Goal: Task Accomplishment & Management: Manage account settings

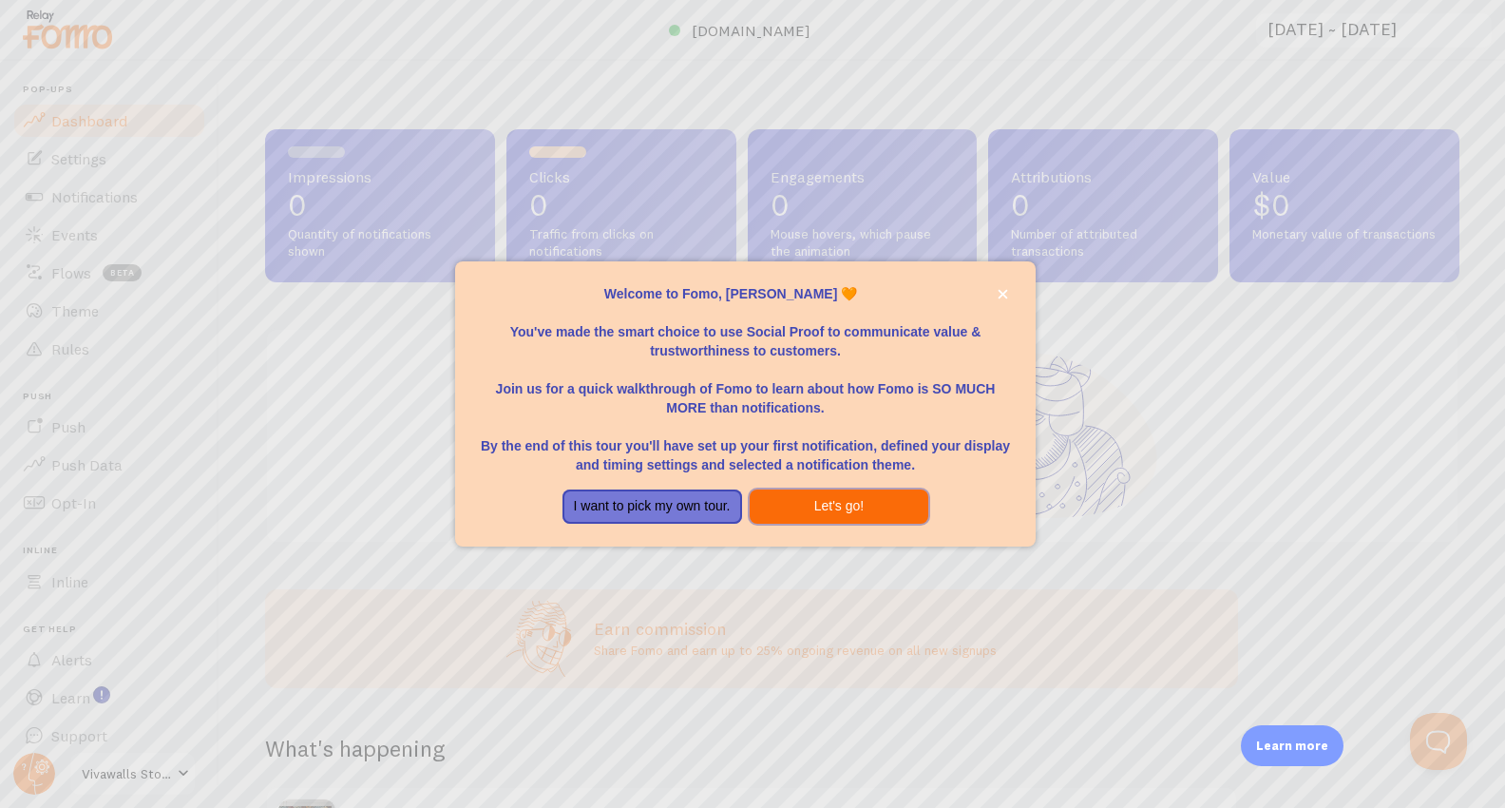
click at [847, 506] on button "Let's go!" at bounding box center [840, 506] width 180 height 34
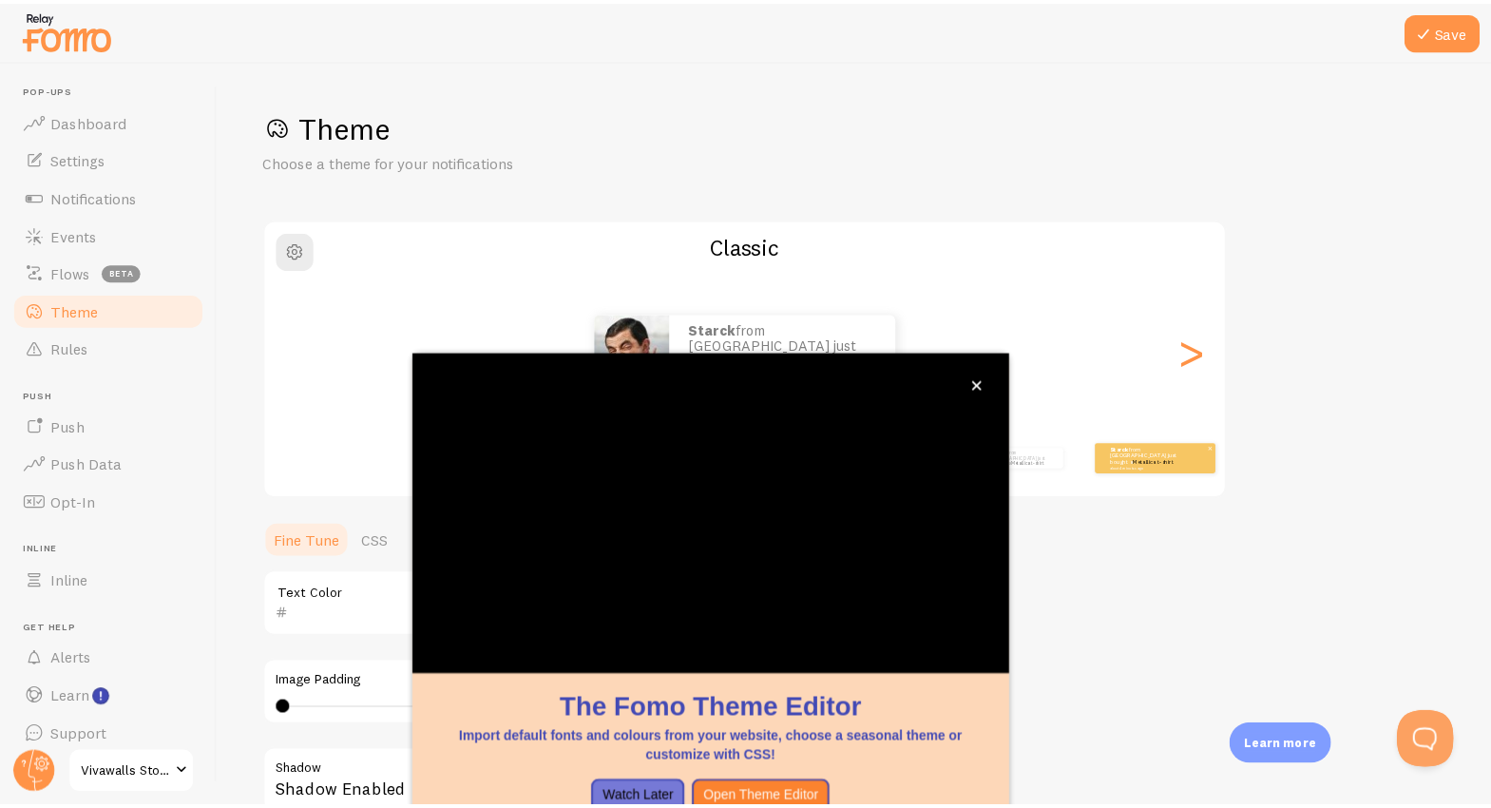
scroll to position [106, 0]
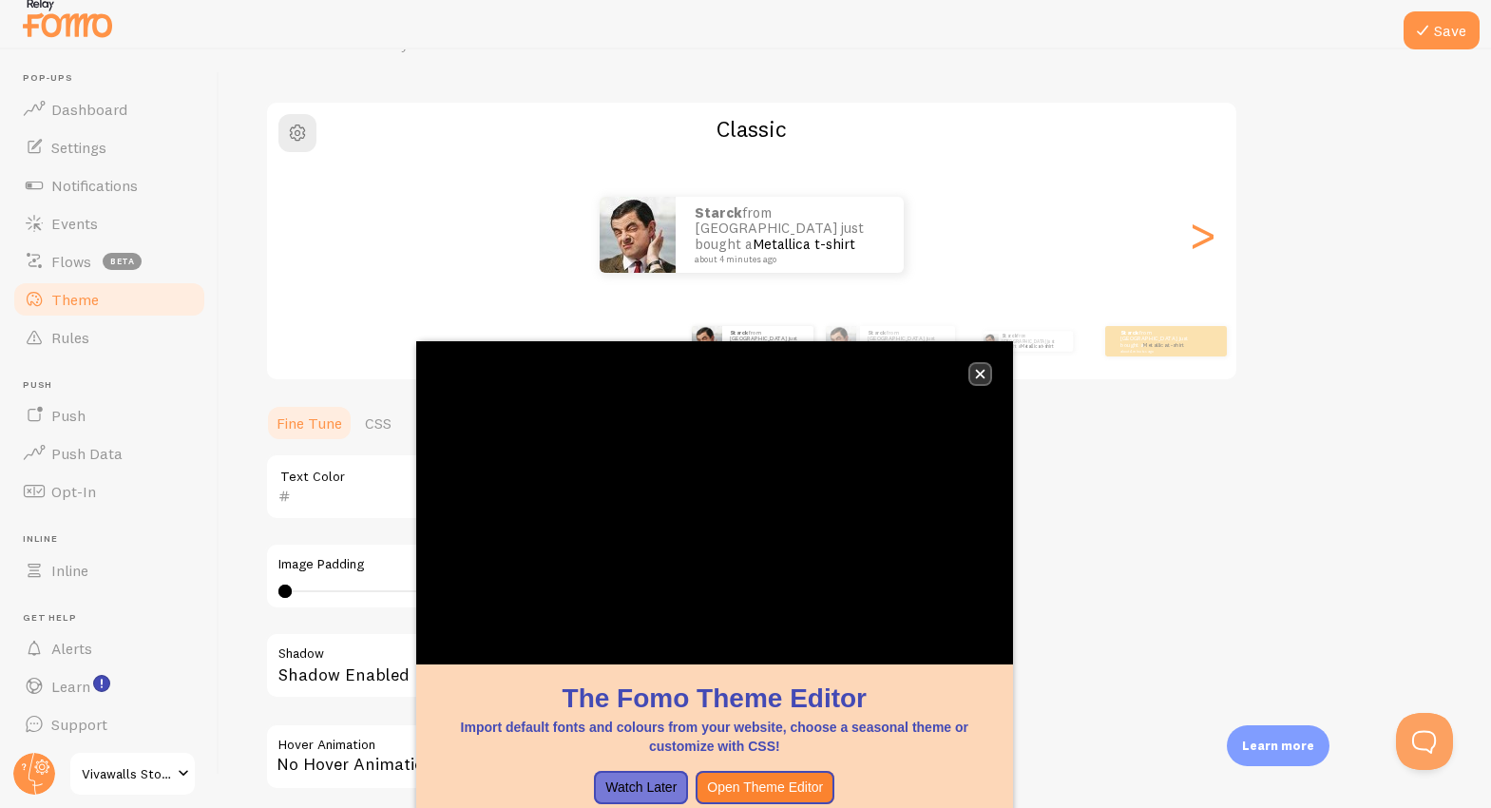
click at [986, 374] on button "close," at bounding box center [980, 374] width 20 height 20
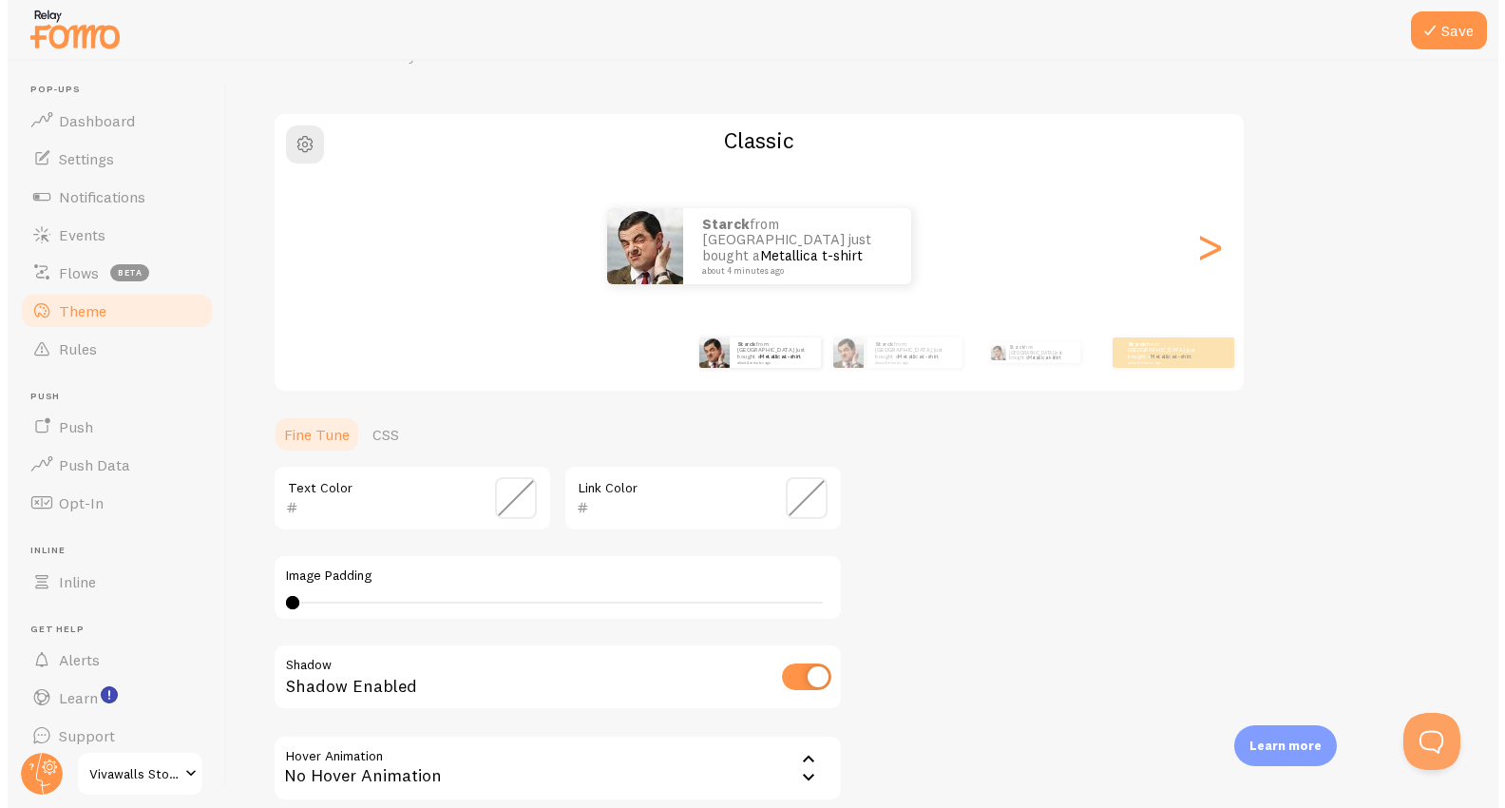
scroll to position [0, 0]
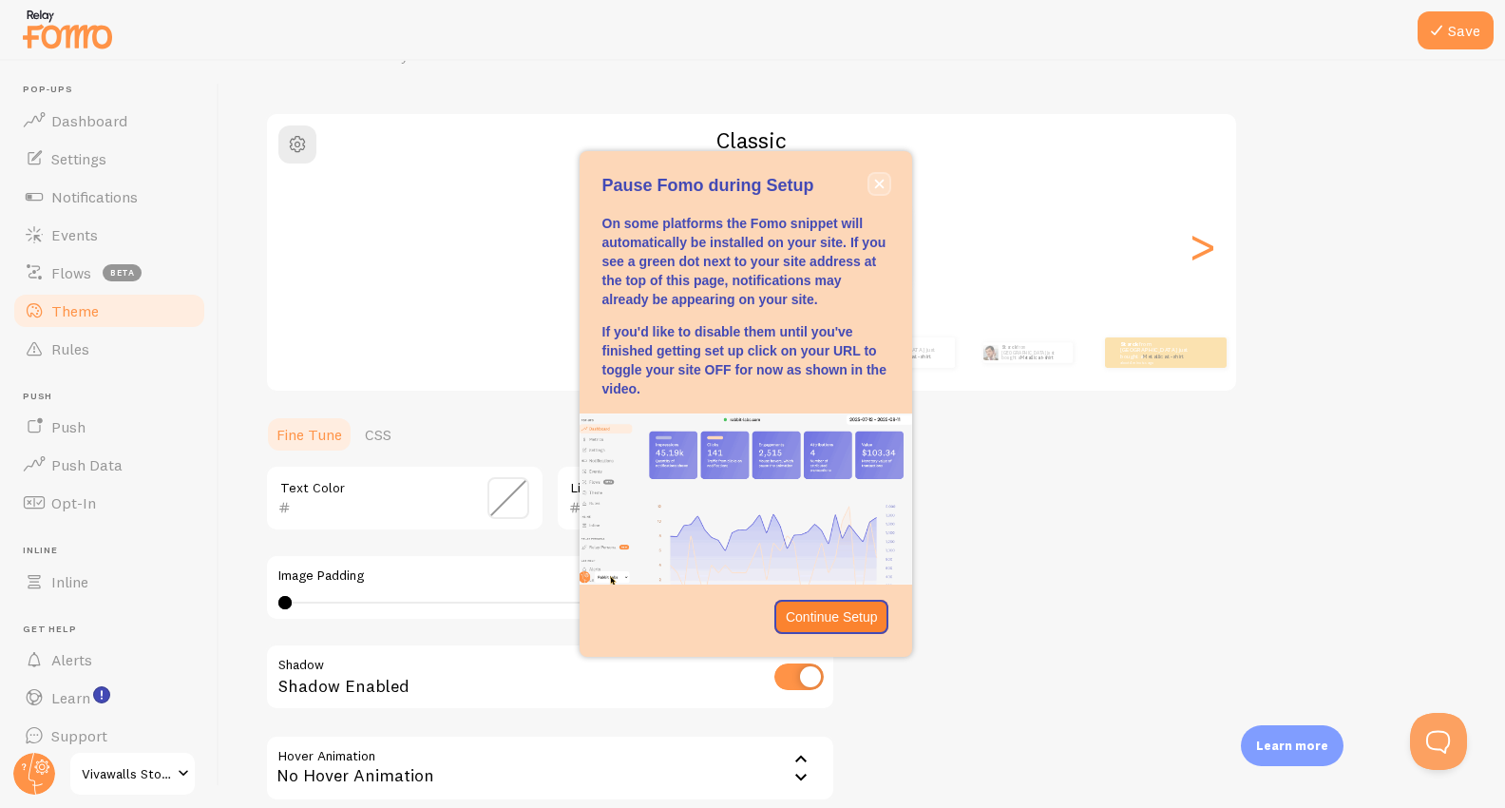
click at [884, 182] on button "close," at bounding box center [880, 184] width 20 height 20
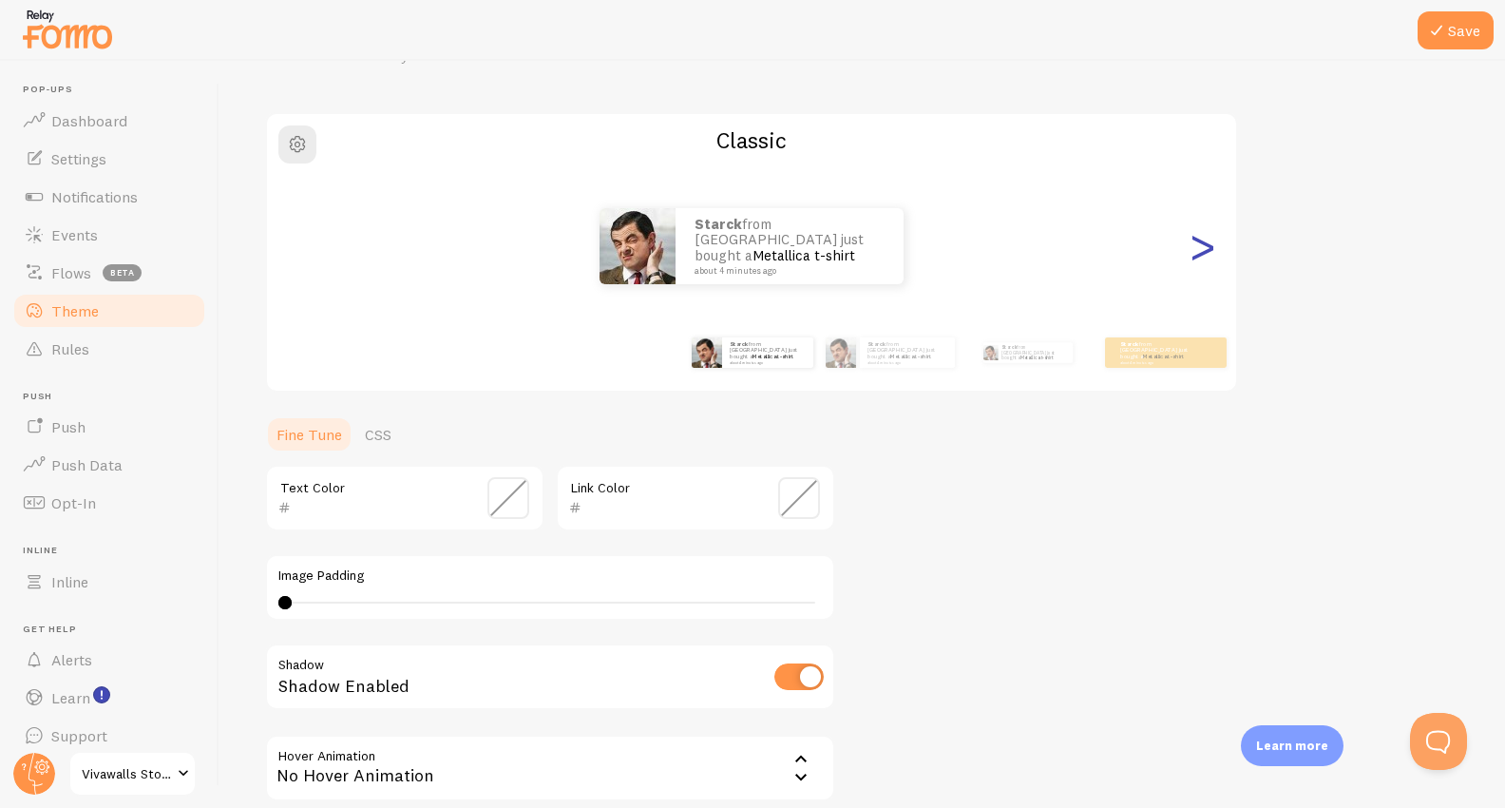
click at [1214, 258] on div ">" at bounding box center [1202, 246] width 23 height 137
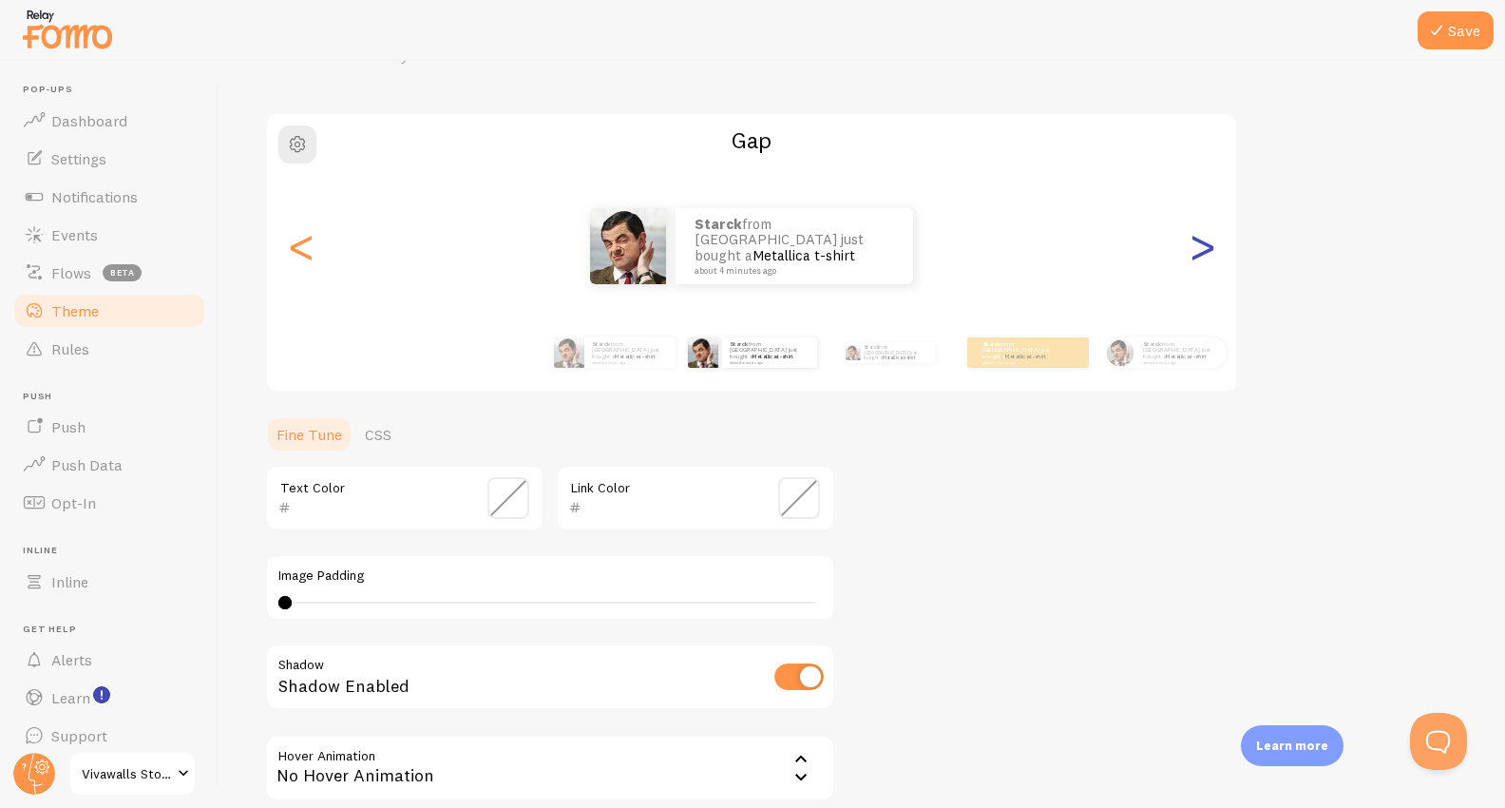
click at [1214, 258] on div ">" at bounding box center [1202, 246] width 23 height 137
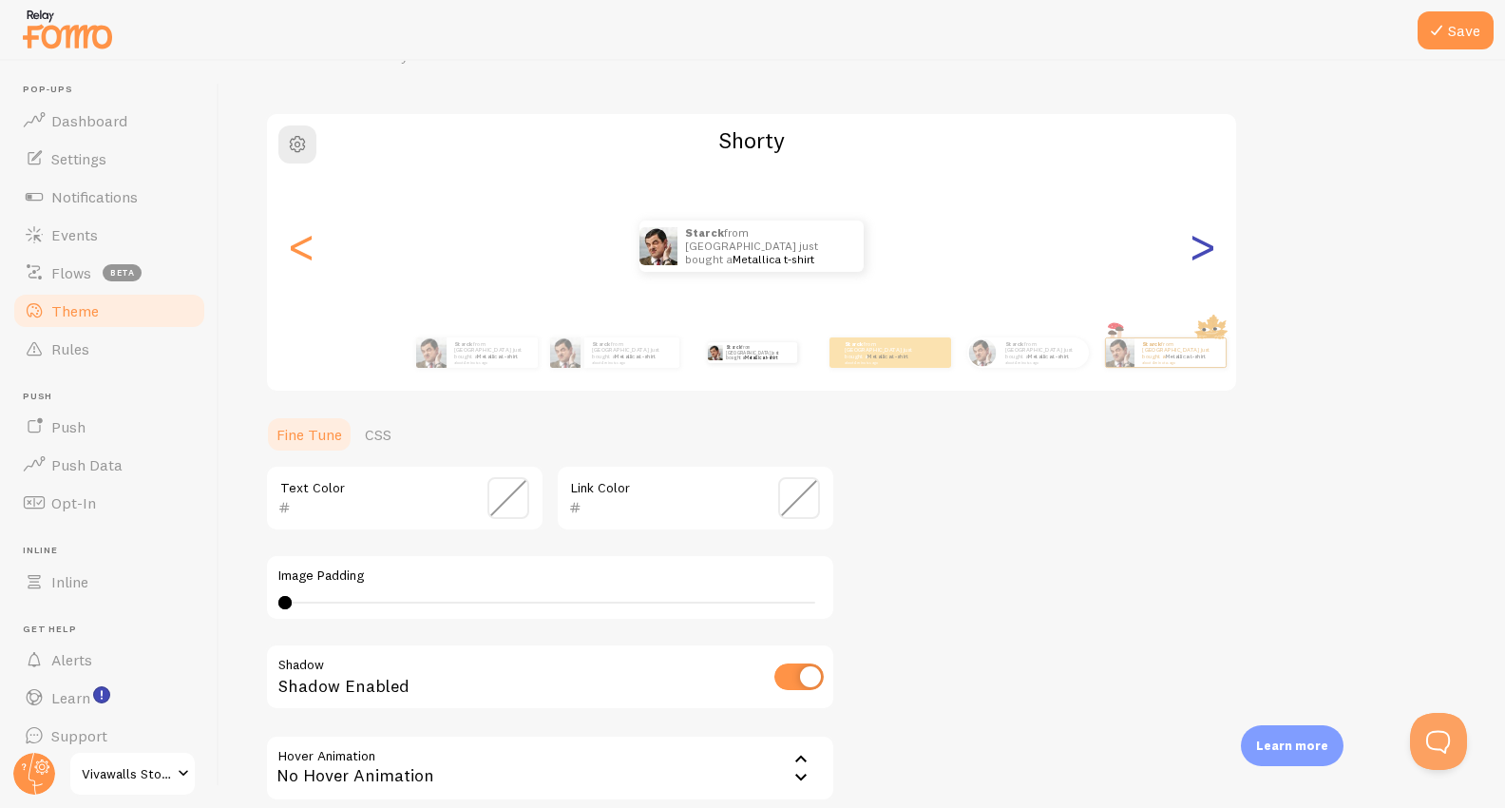
click at [1214, 258] on div ">" at bounding box center [1202, 246] width 23 height 137
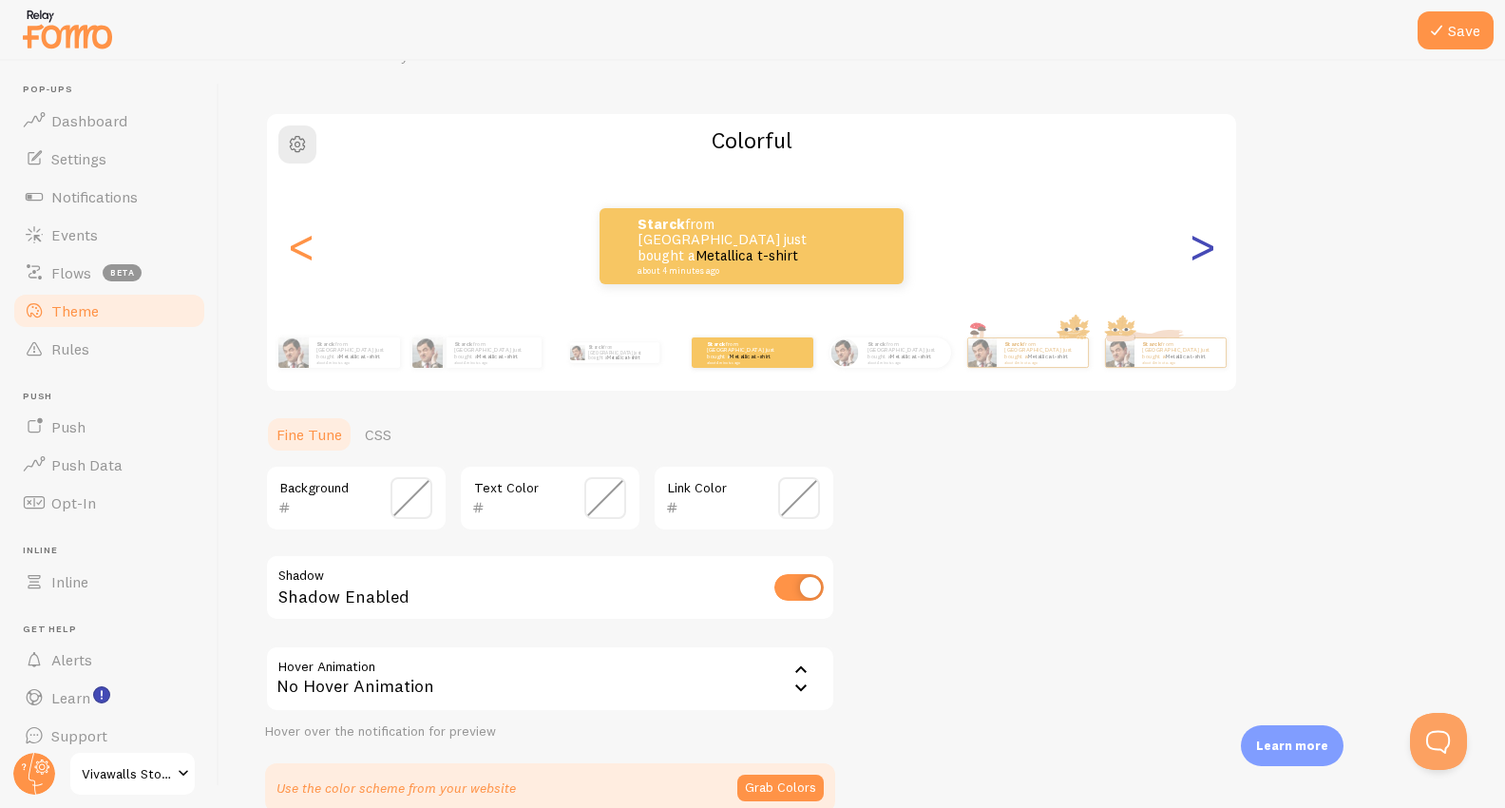
click at [1214, 258] on div ">" at bounding box center [1202, 246] width 23 height 137
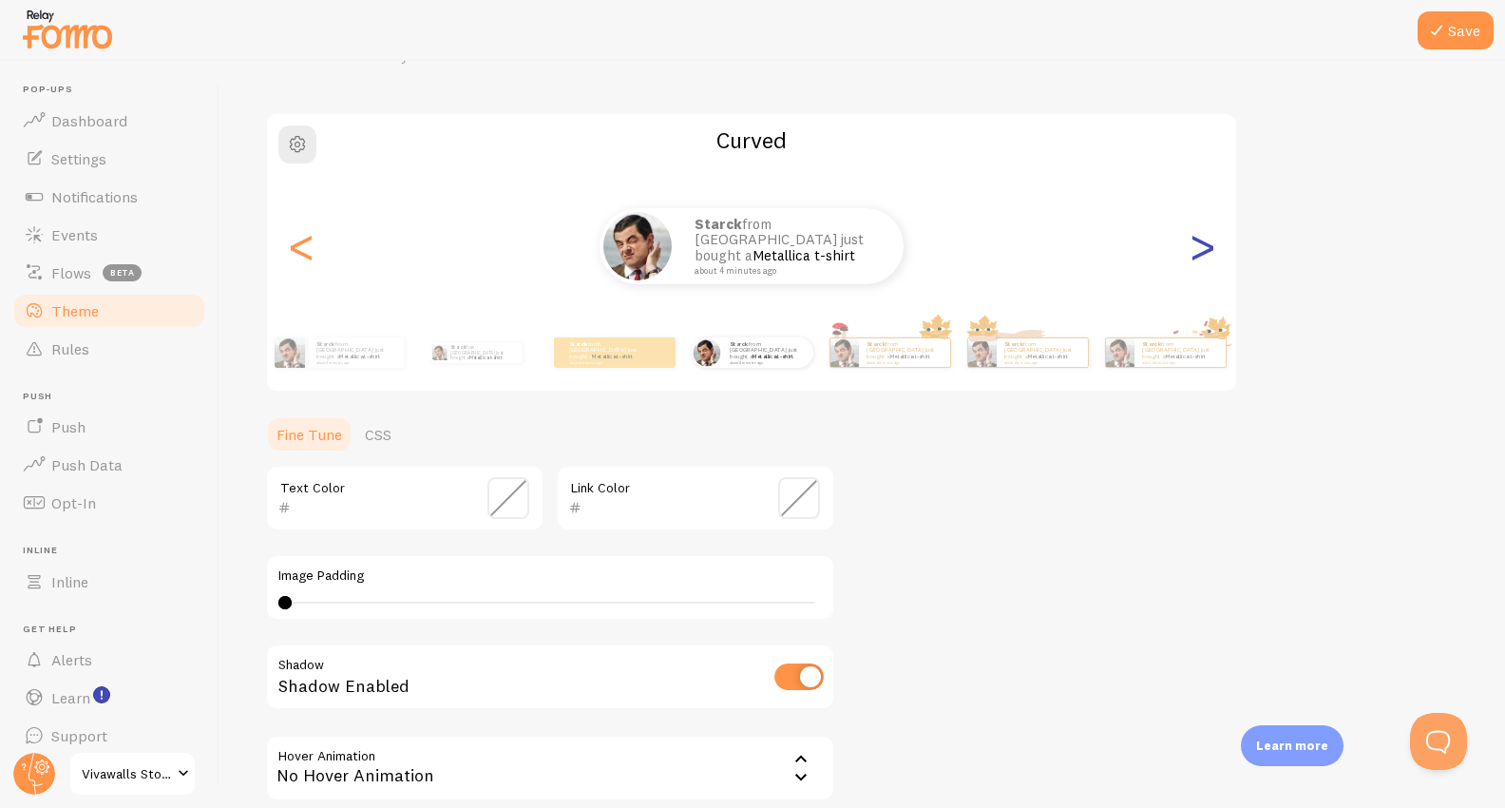
click at [1214, 258] on div ">" at bounding box center [1202, 246] width 23 height 137
type input "0"
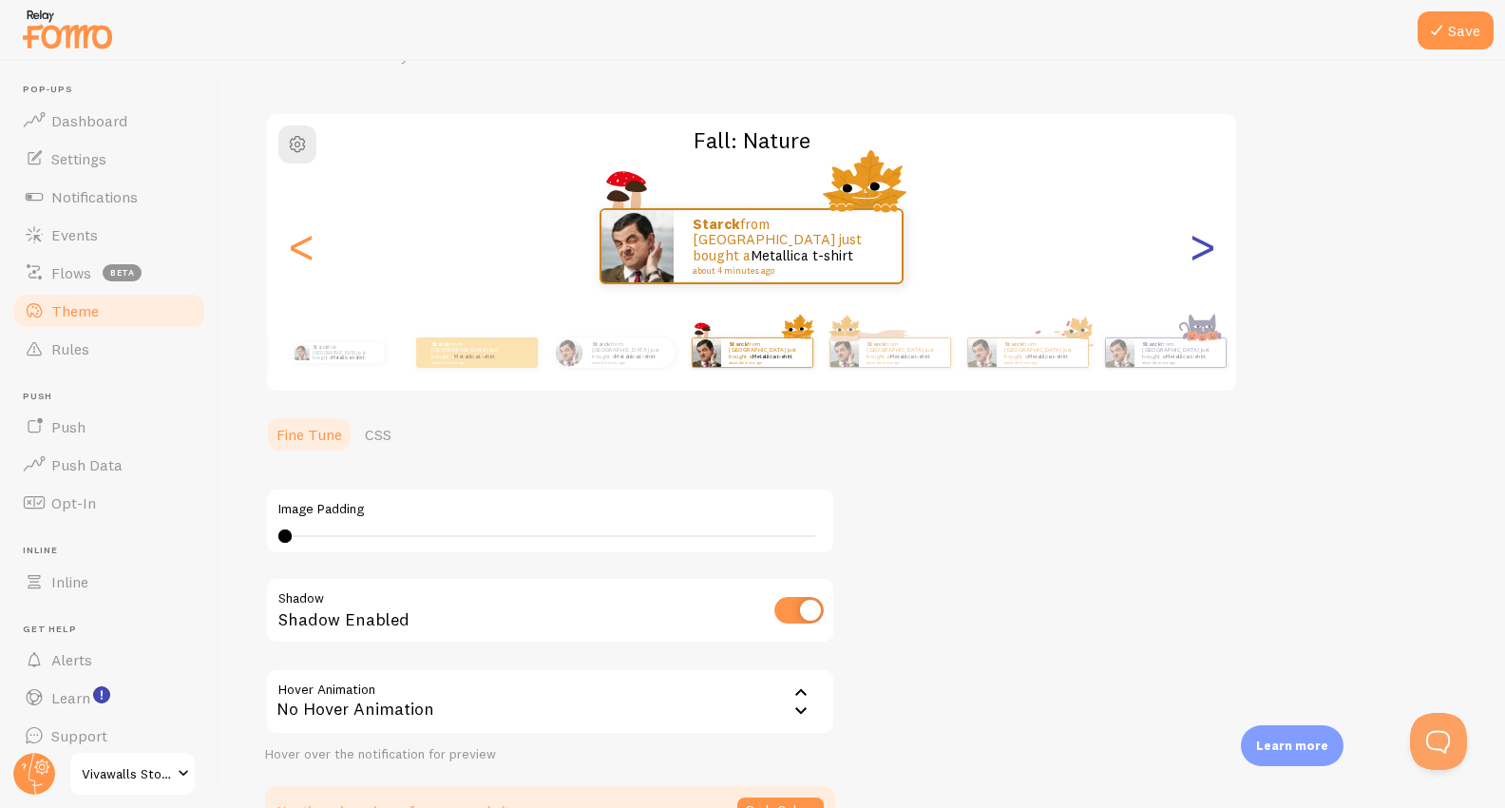
click at [1214, 258] on div ">" at bounding box center [1202, 246] width 23 height 137
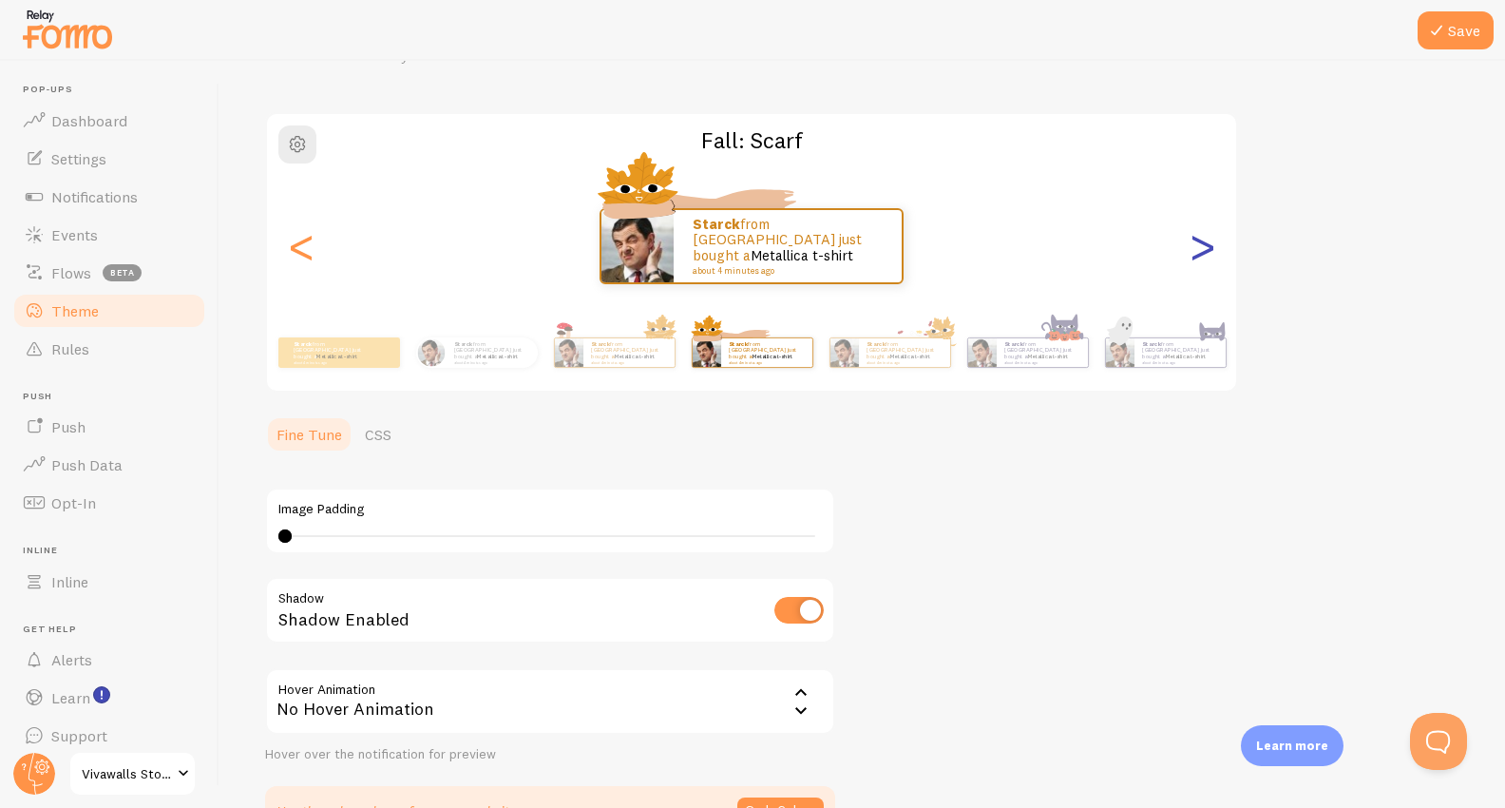
click at [1214, 258] on div ">" at bounding box center [1202, 246] width 23 height 137
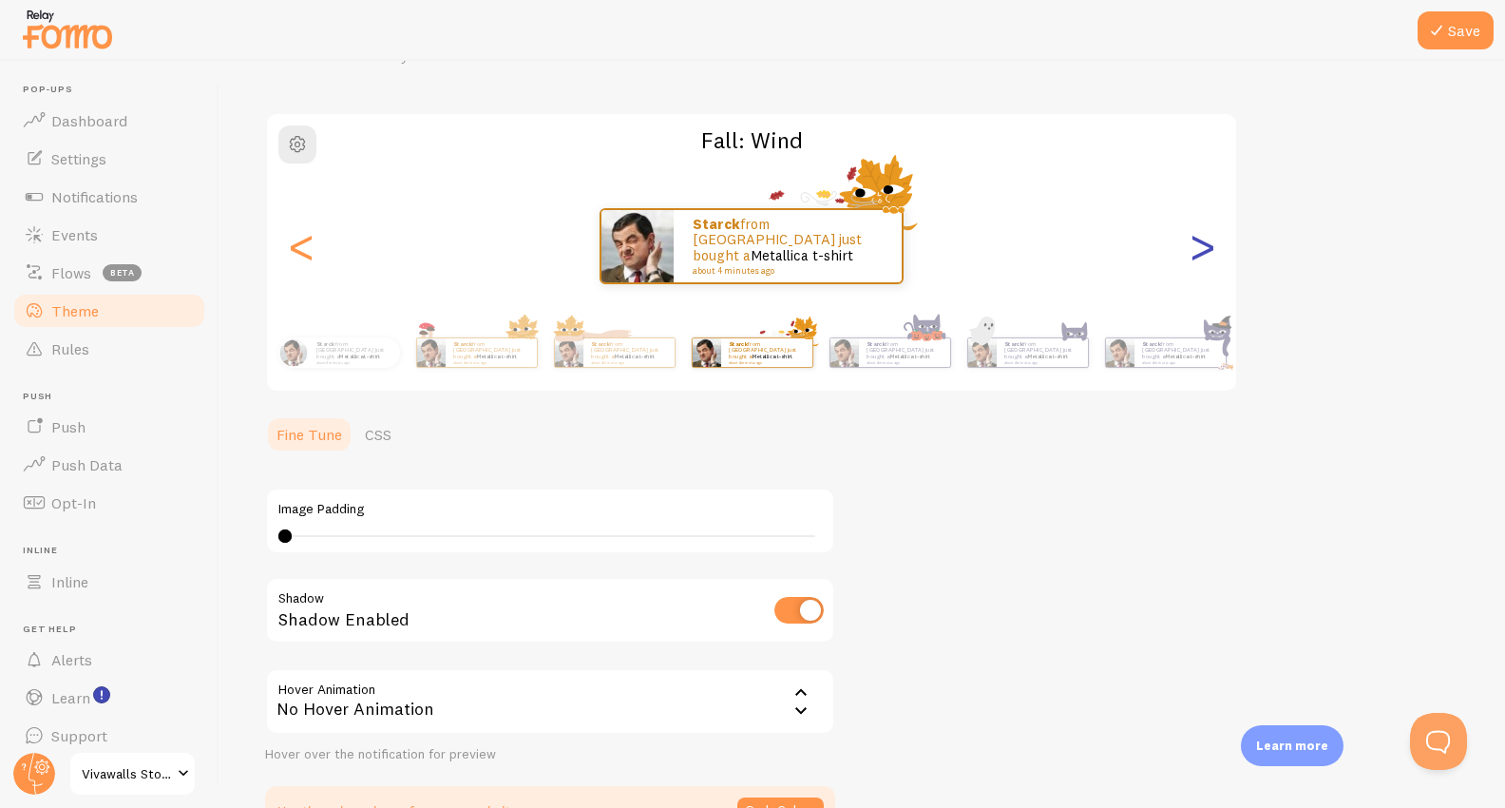
click at [1214, 258] on div ">" at bounding box center [1202, 246] width 23 height 137
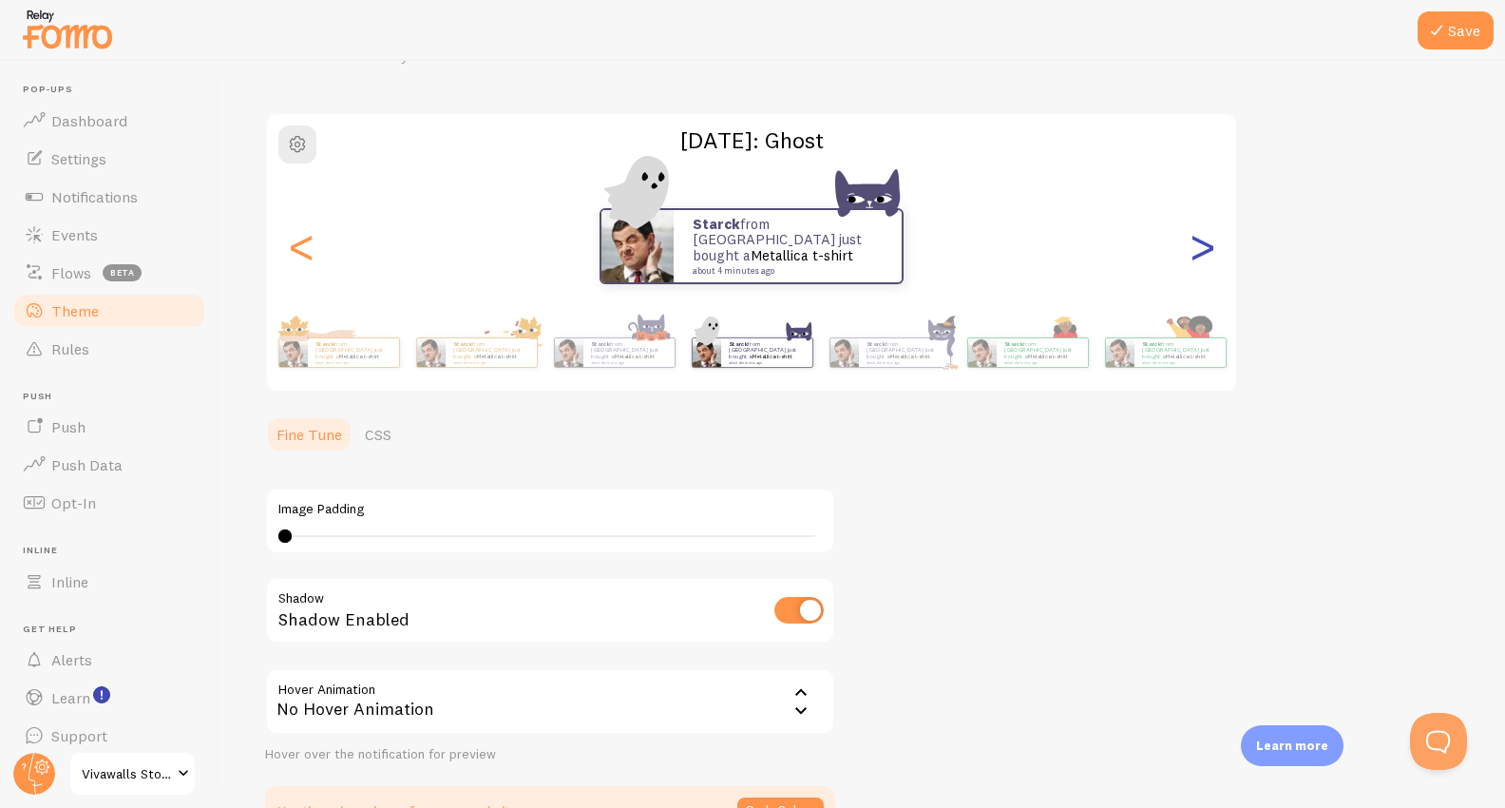
click at [1214, 258] on div ">" at bounding box center [1202, 246] width 23 height 137
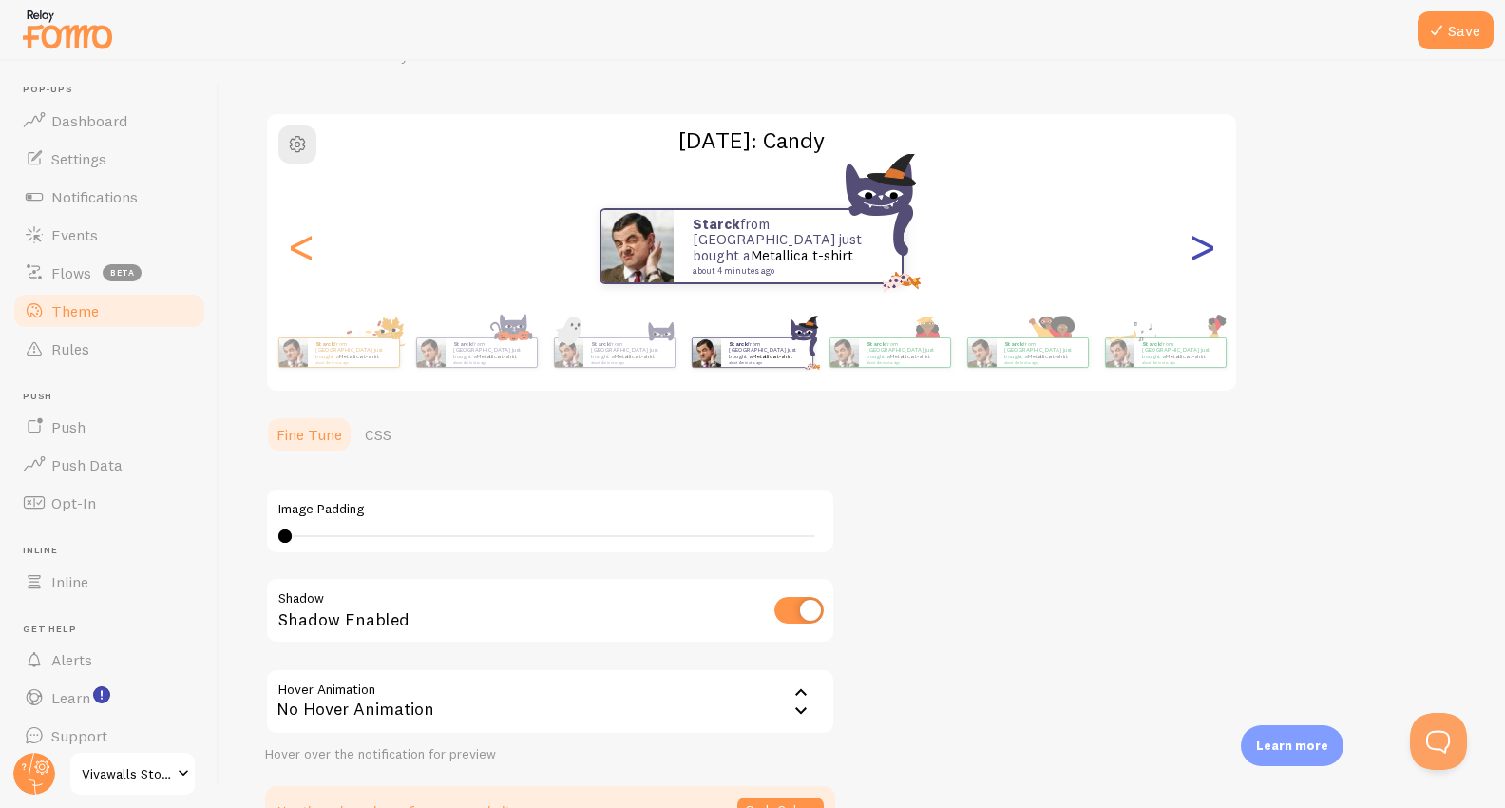
click at [1214, 258] on div ">" at bounding box center [1202, 246] width 23 height 137
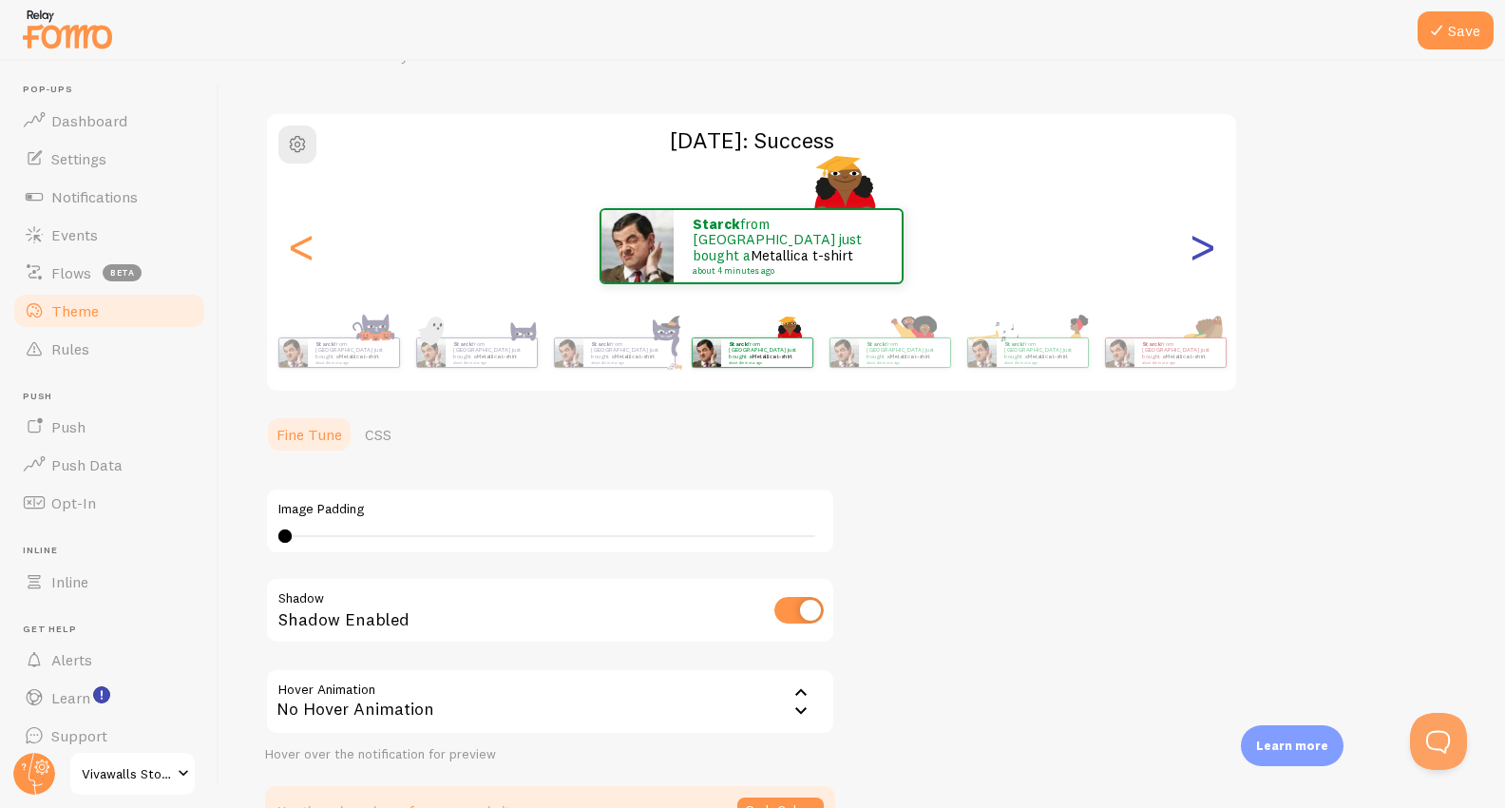
click at [1214, 258] on div ">" at bounding box center [1202, 246] width 23 height 137
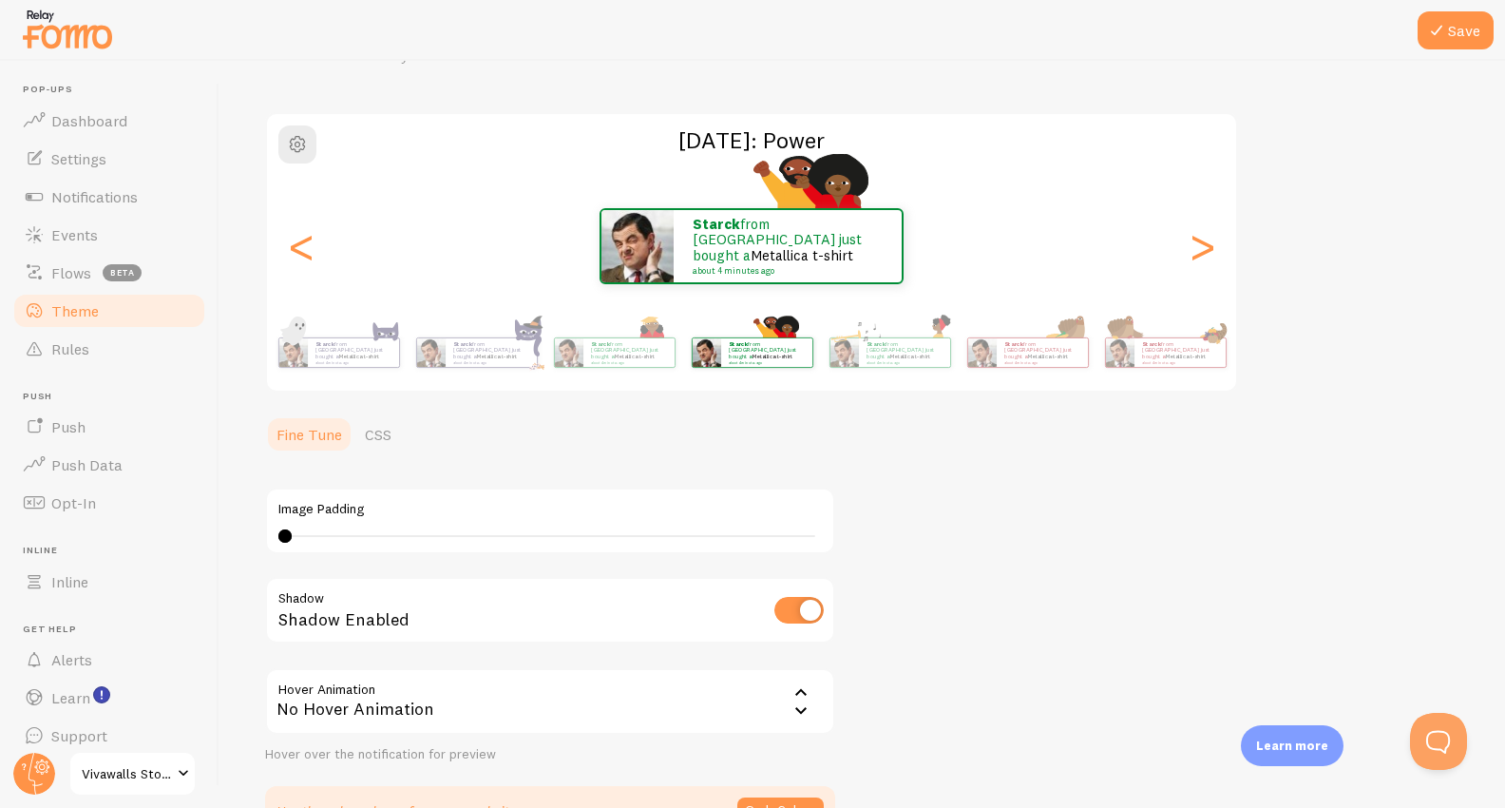
click at [1290, 347] on div "Theme Choose a theme for your notifications [DATE]: Power Starck from [GEOGRAPH…" at bounding box center [862, 417] width 1195 height 835
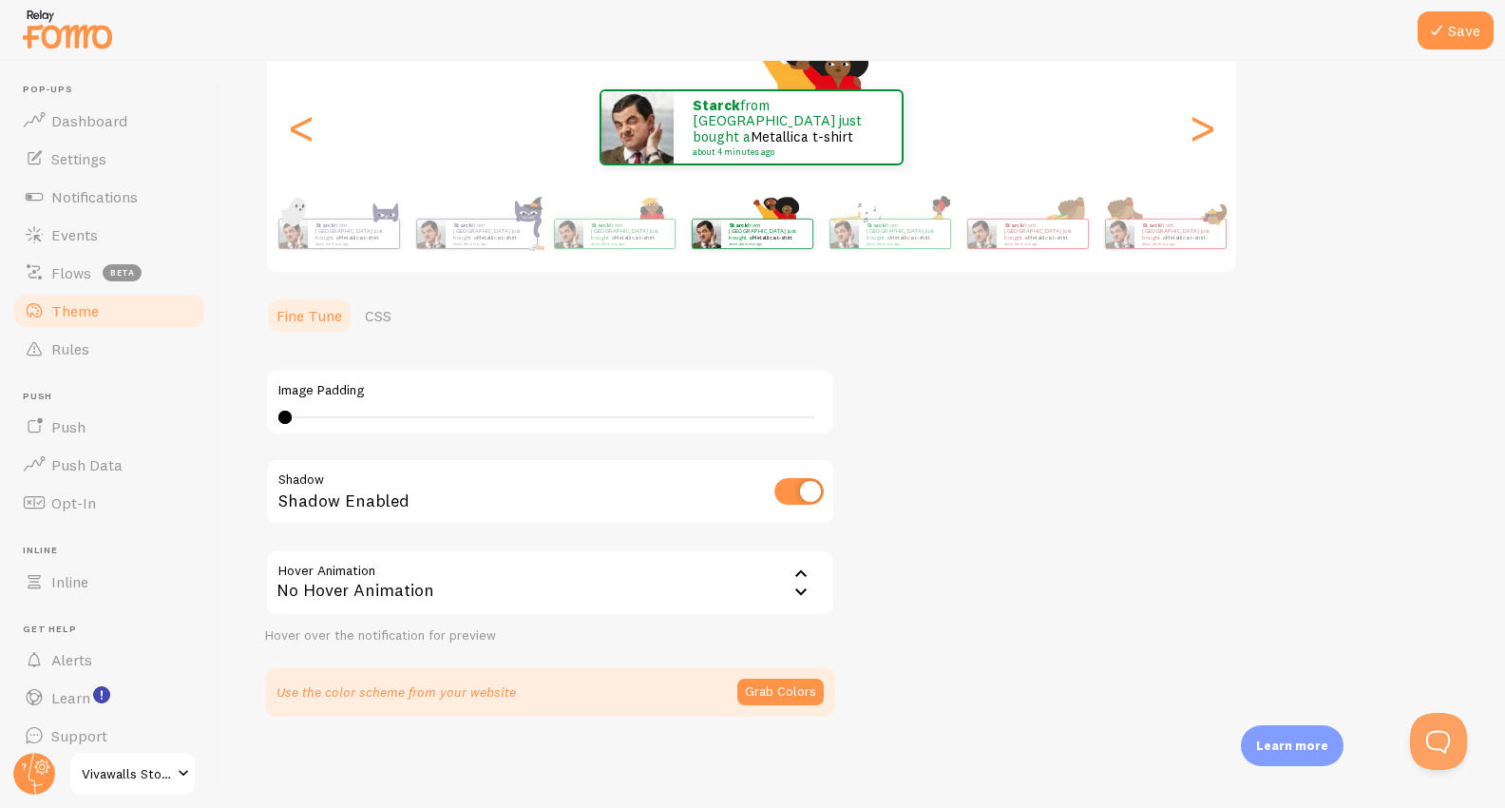
scroll to position [158, 0]
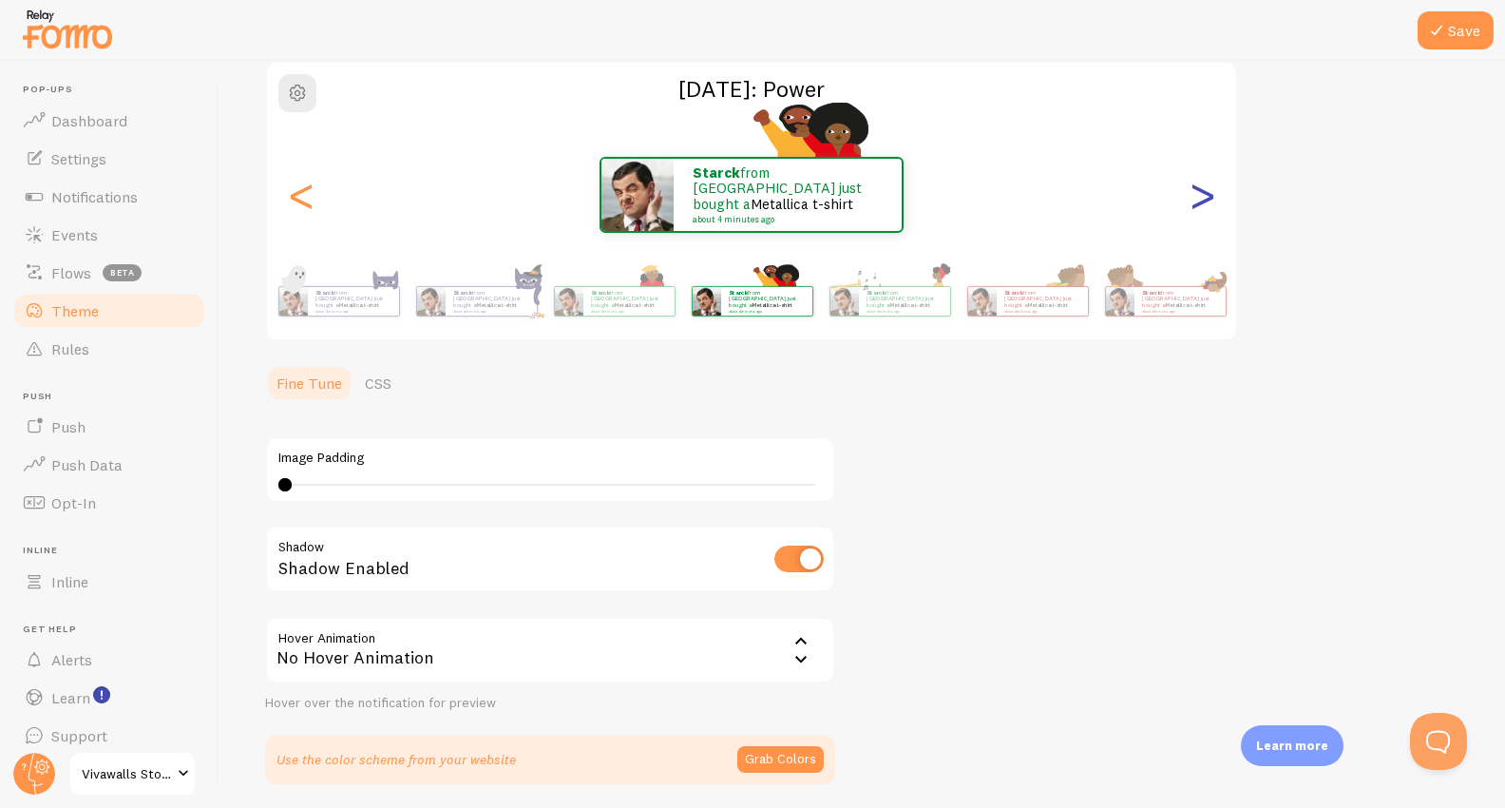
click at [1205, 206] on div ">" at bounding box center [1202, 194] width 23 height 137
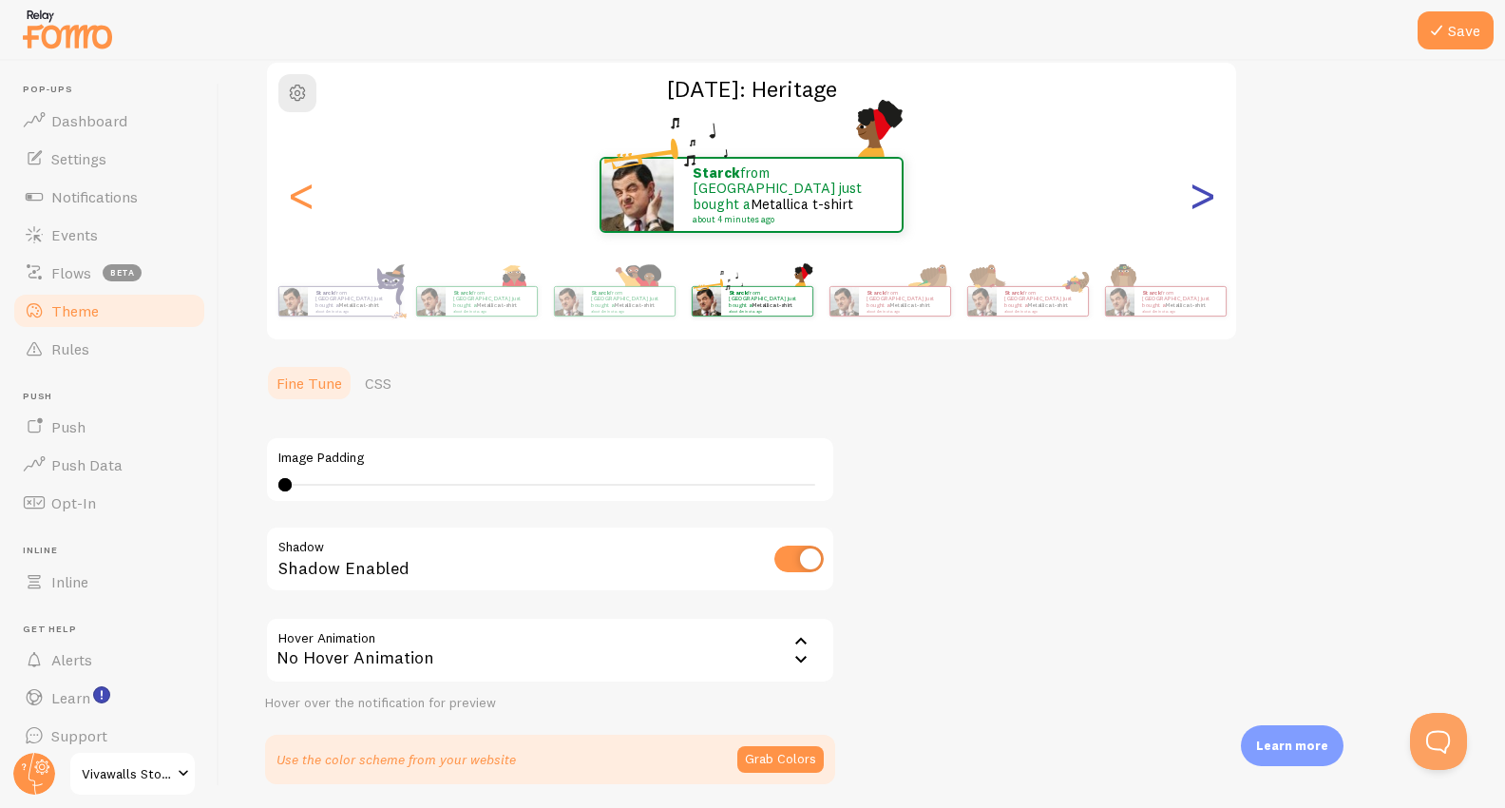
click at [1205, 206] on div ">" at bounding box center [1202, 194] width 23 height 137
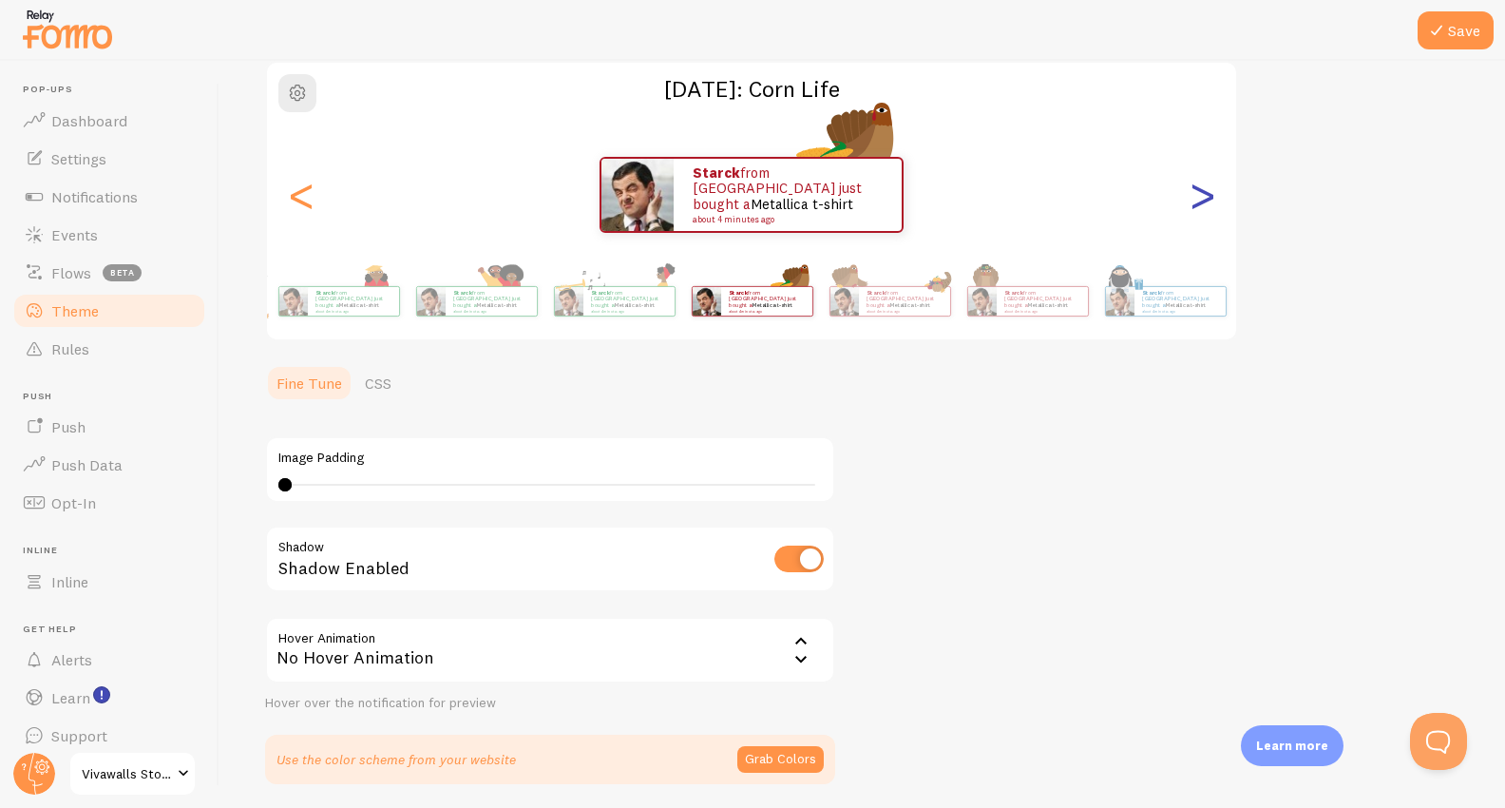
click at [1205, 206] on div ">" at bounding box center [1202, 194] width 23 height 137
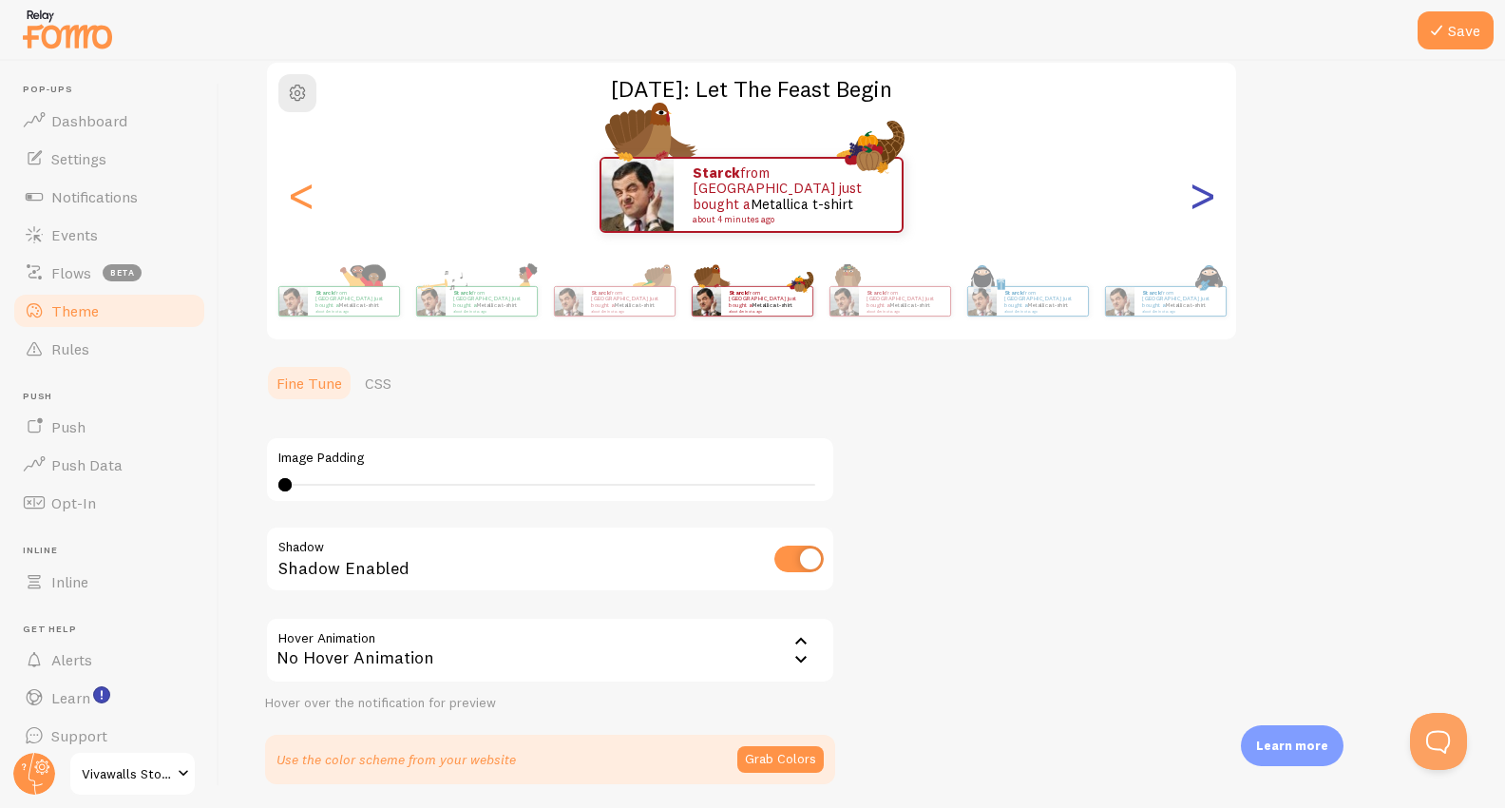
click at [1205, 206] on div ">" at bounding box center [1202, 194] width 23 height 137
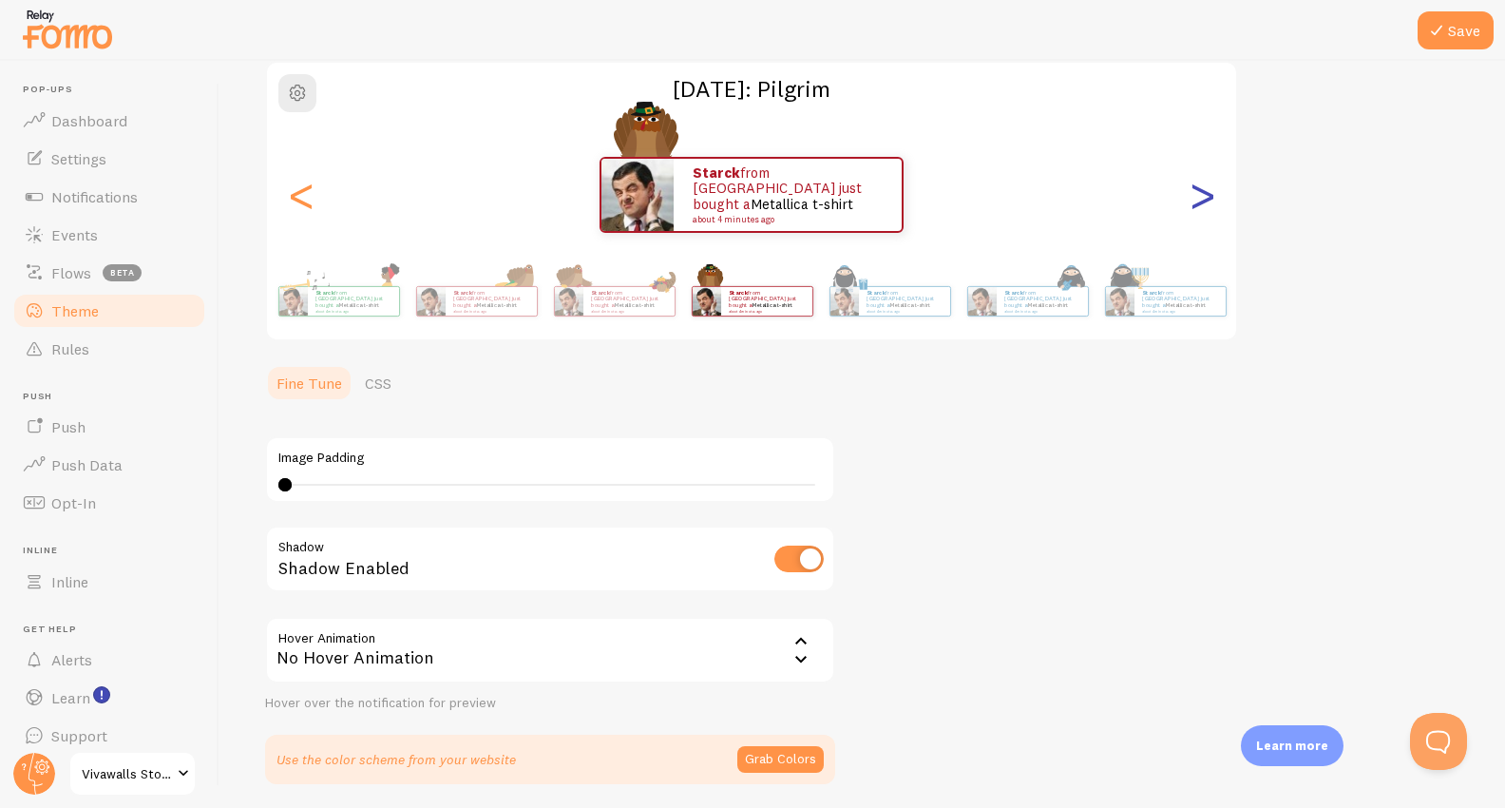
click at [1205, 206] on div ">" at bounding box center [1202, 194] width 23 height 137
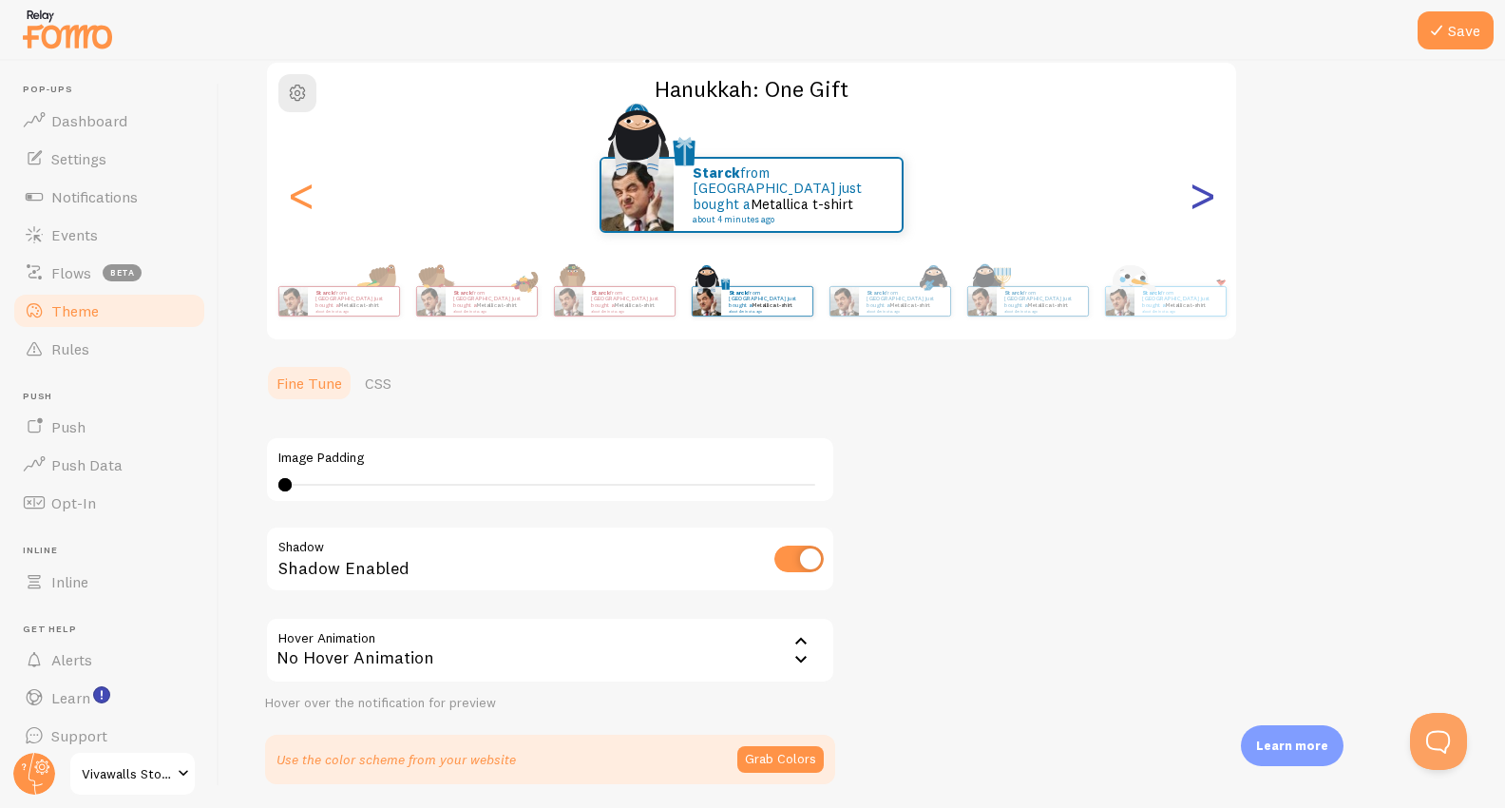
click at [1205, 206] on div ">" at bounding box center [1202, 194] width 23 height 137
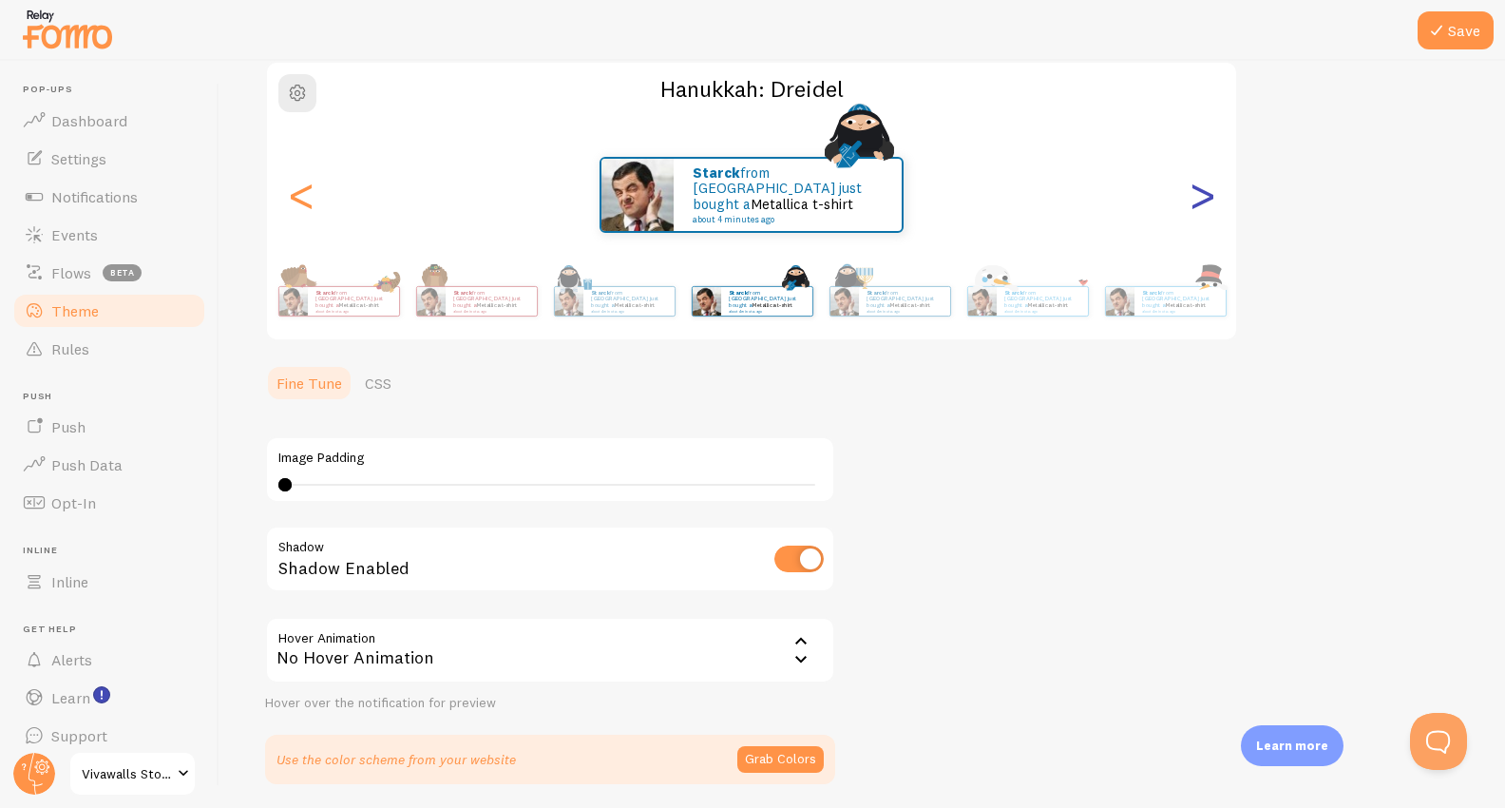
click at [1205, 206] on div ">" at bounding box center [1202, 194] width 23 height 137
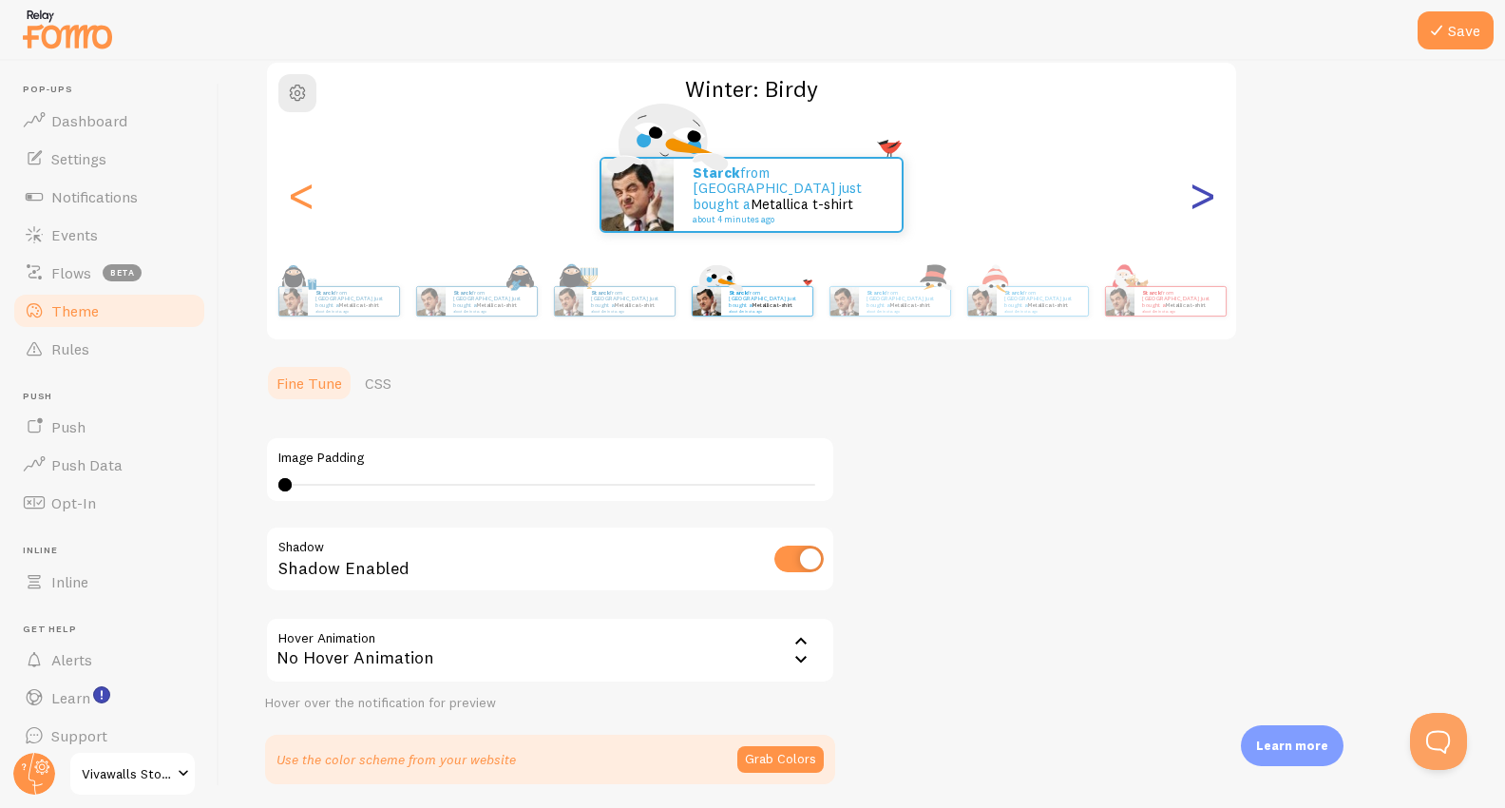
click at [1205, 206] on div ">" at bounding box center [1202, 194] width 23 height 137
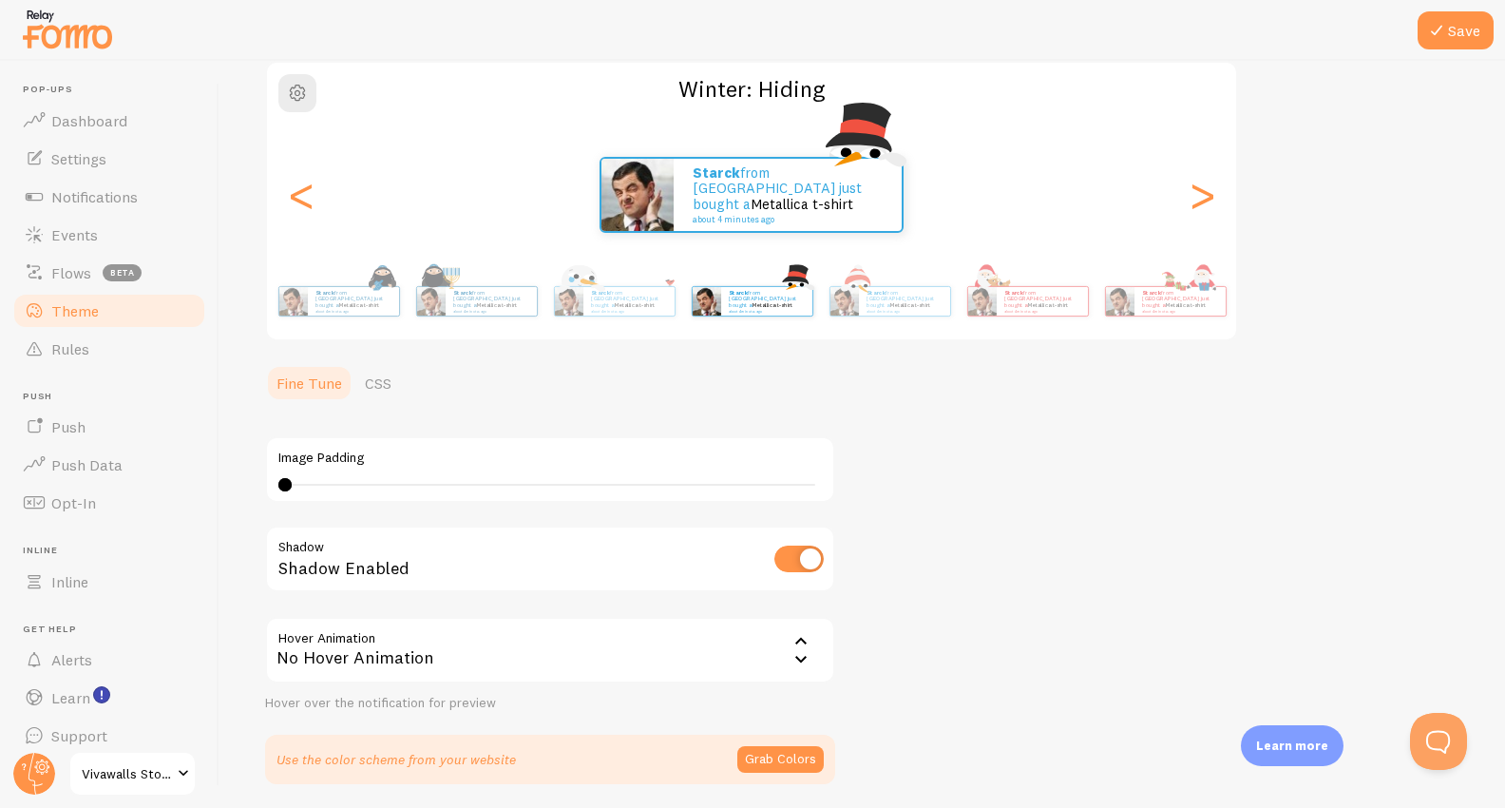
click at [1029, 507] on div "Theme Choose a theme for your notifications Winter: Hiding Starck from [GEOGRAP…" at bounding box center [862, 366] width 1195 height 835
click at [1213, 197] on div ">" at bounding box center [1202, 194] width 23 height 137
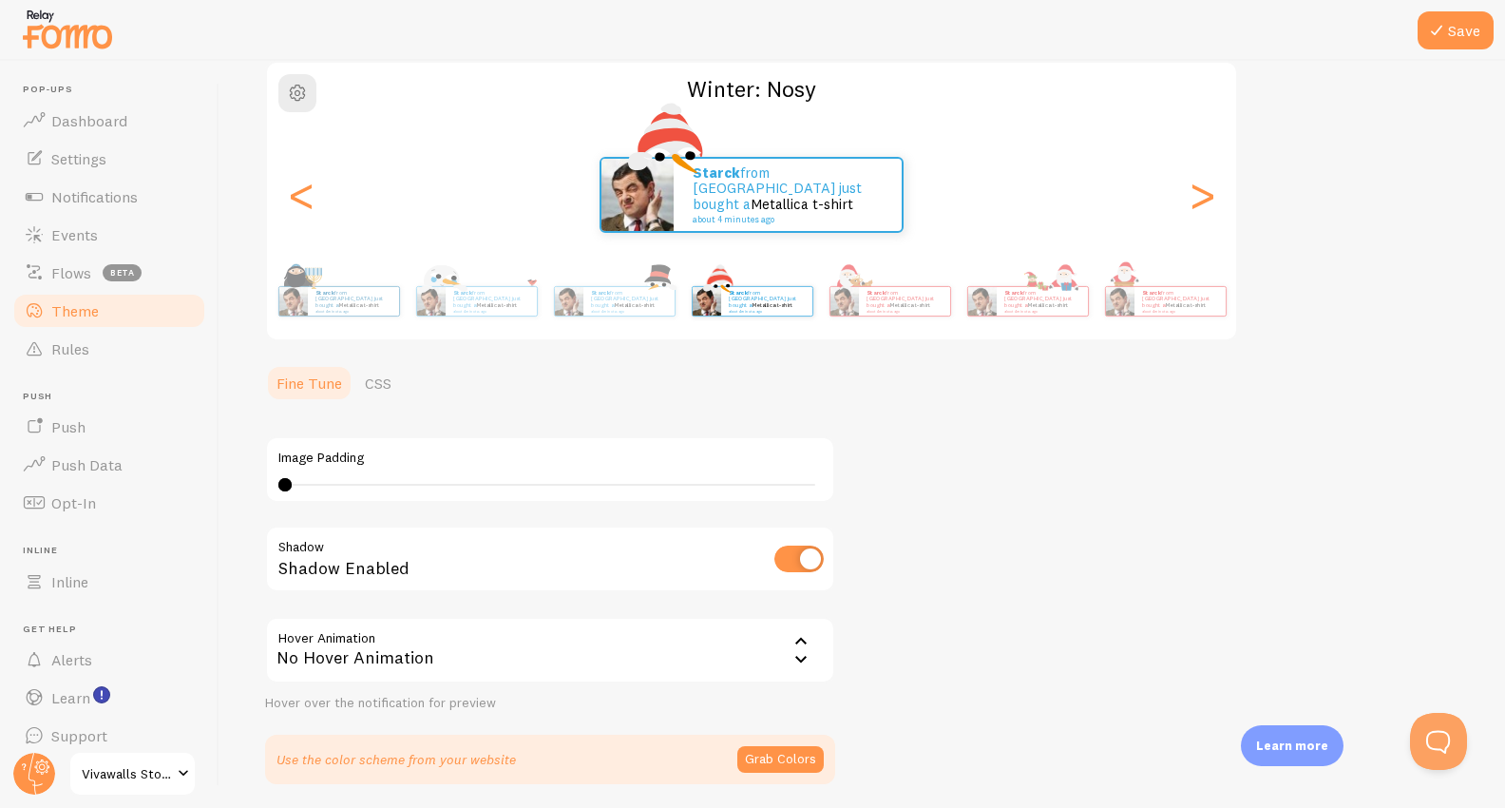
click at [1074, 433] on div "Theme Choose a theme for your notifications Winter: Nosy Starck from [GEOGRAPHI…" at bounding box center [862, 366] width 1195 height 835
click at [1205, 192] on div ">" at bounding box center [1202, 194] width 23 height 137
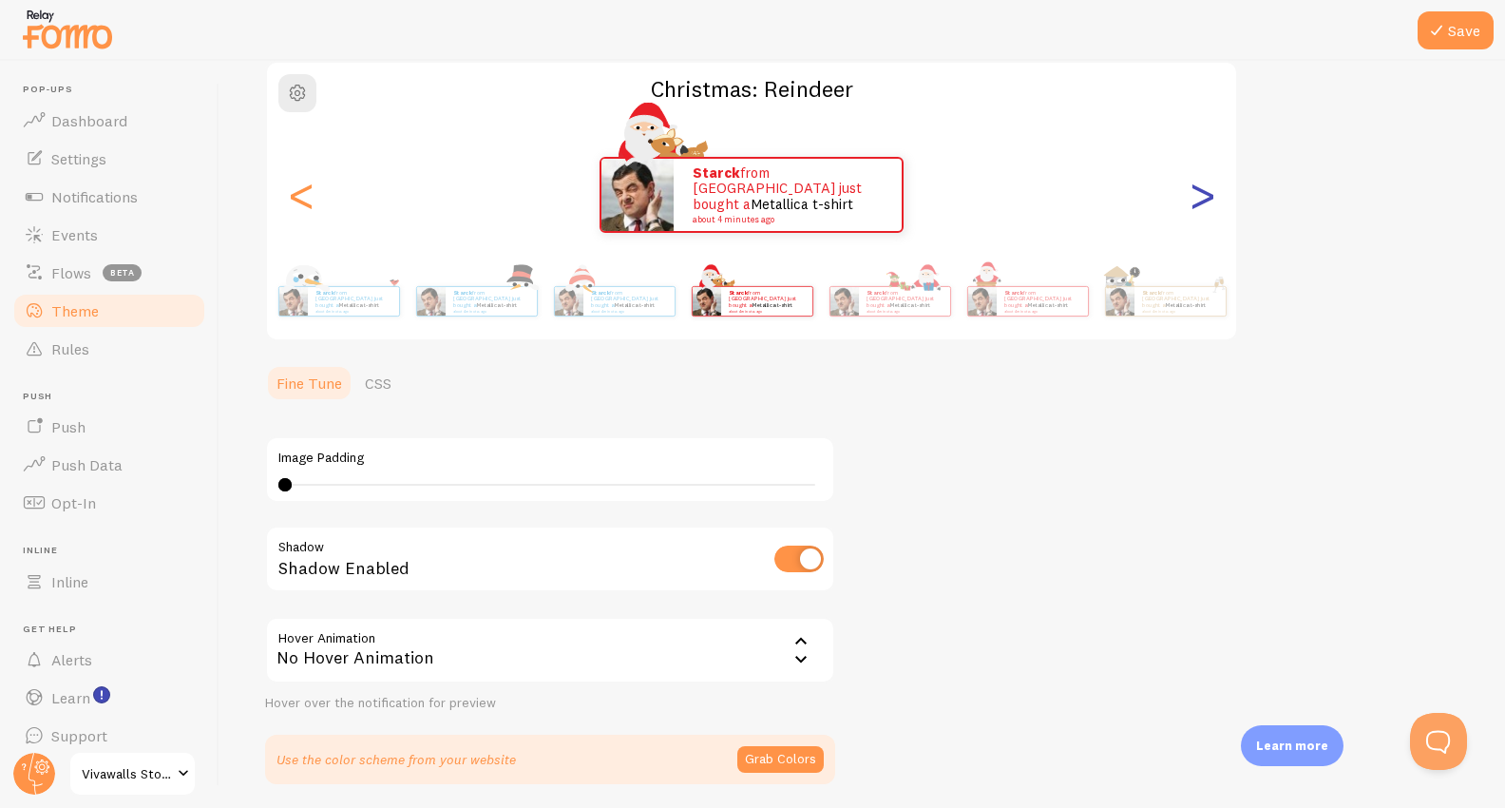
click at [1205, 192] on div ">" at bounding box center [1202, 194] width 23 height 137
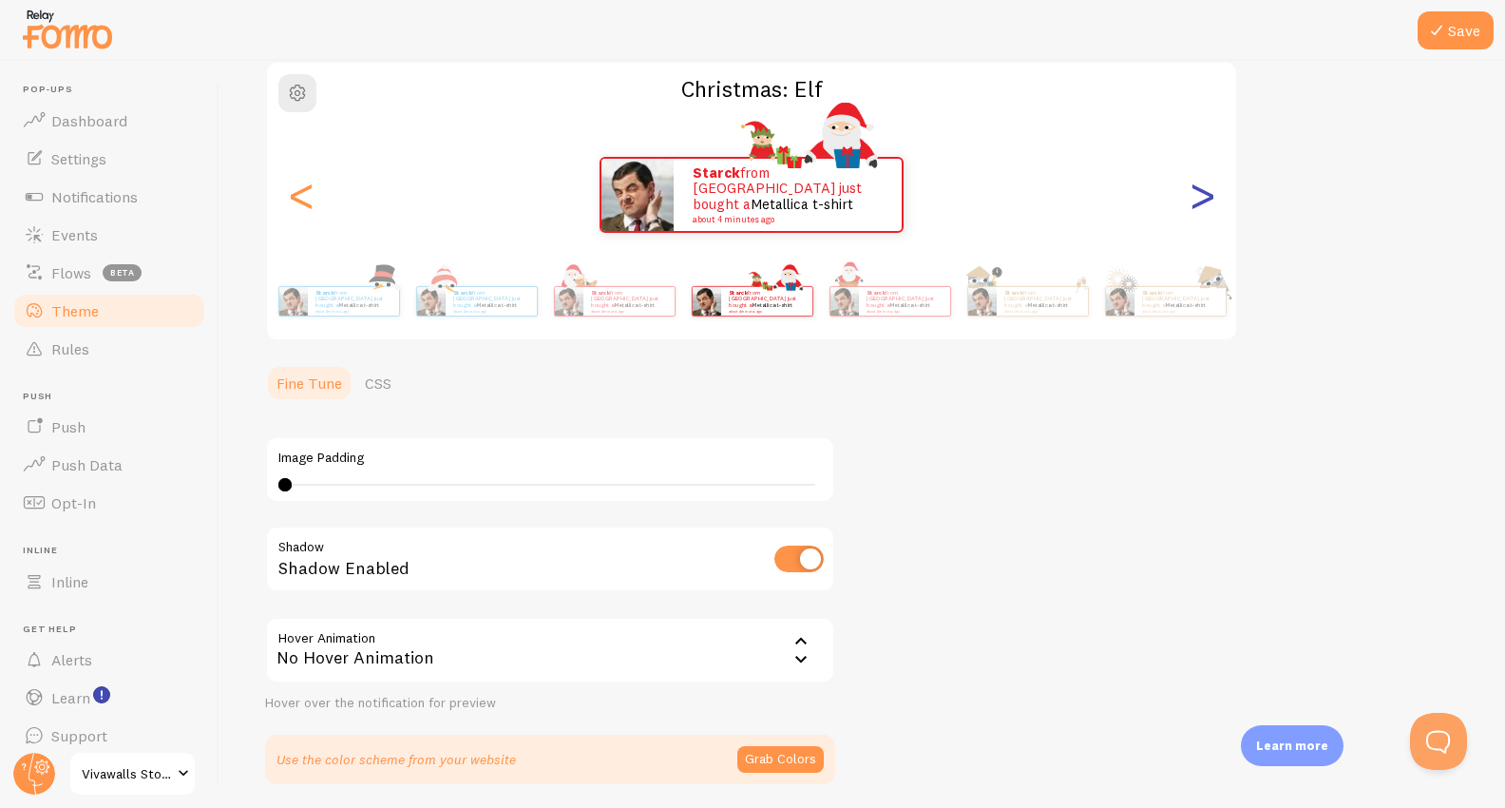
click at [1205, 192] on div ">" at bounding box center [1202, 194] width 23 height 137
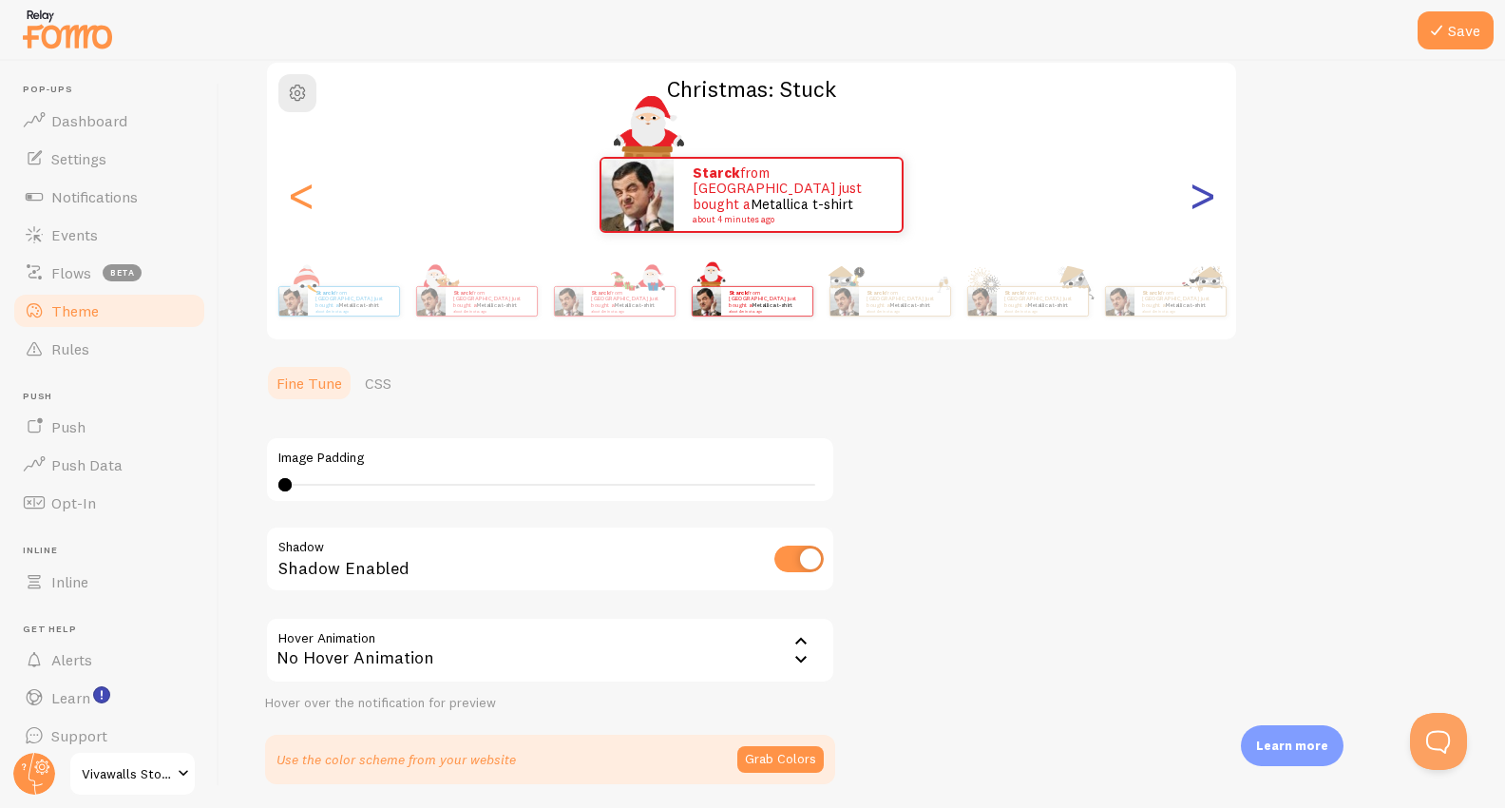
click at [1205, 192] on div ">" at bounding box center [1202, 194] width 23 height 137
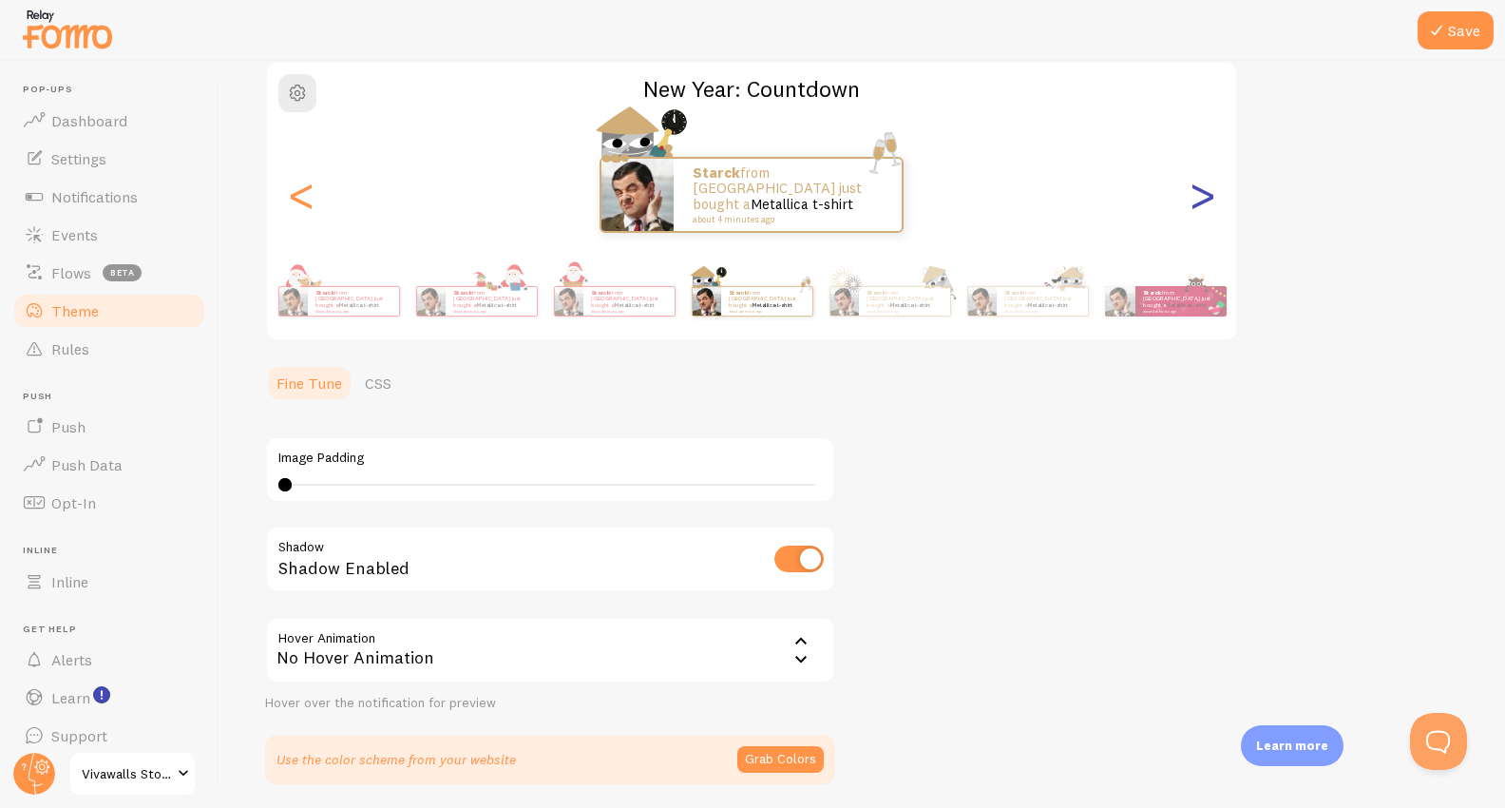
click at [1205, 192] on div ">" at bounding box center [1202, 194] width 23 height 137
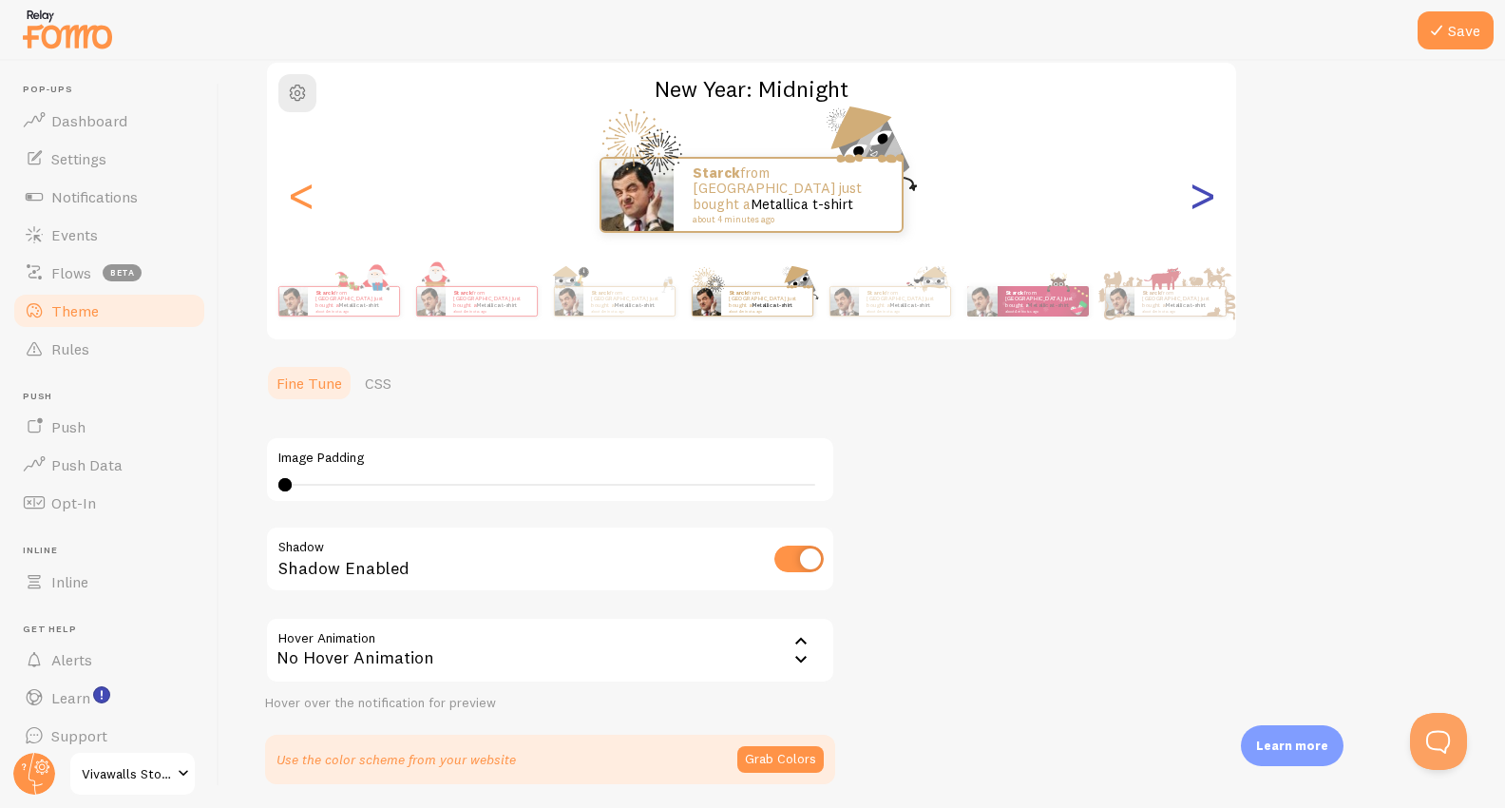
click at [1205, 192] on div ">" at bounding box center [1202, 194] width 23 height 137
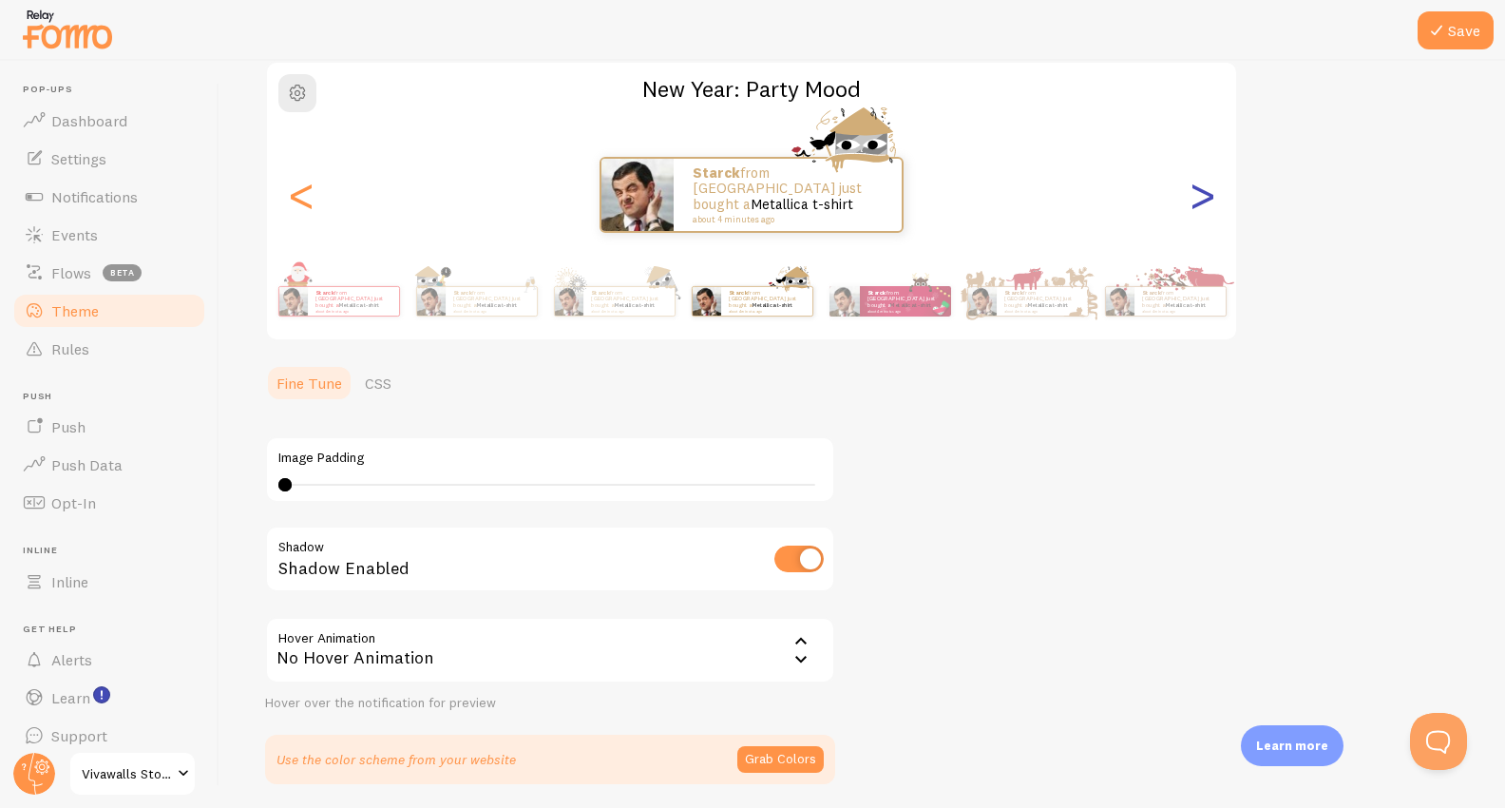
click at [1205, 192] on div ">" at bounding box center [1202, 194] width 23 height 137
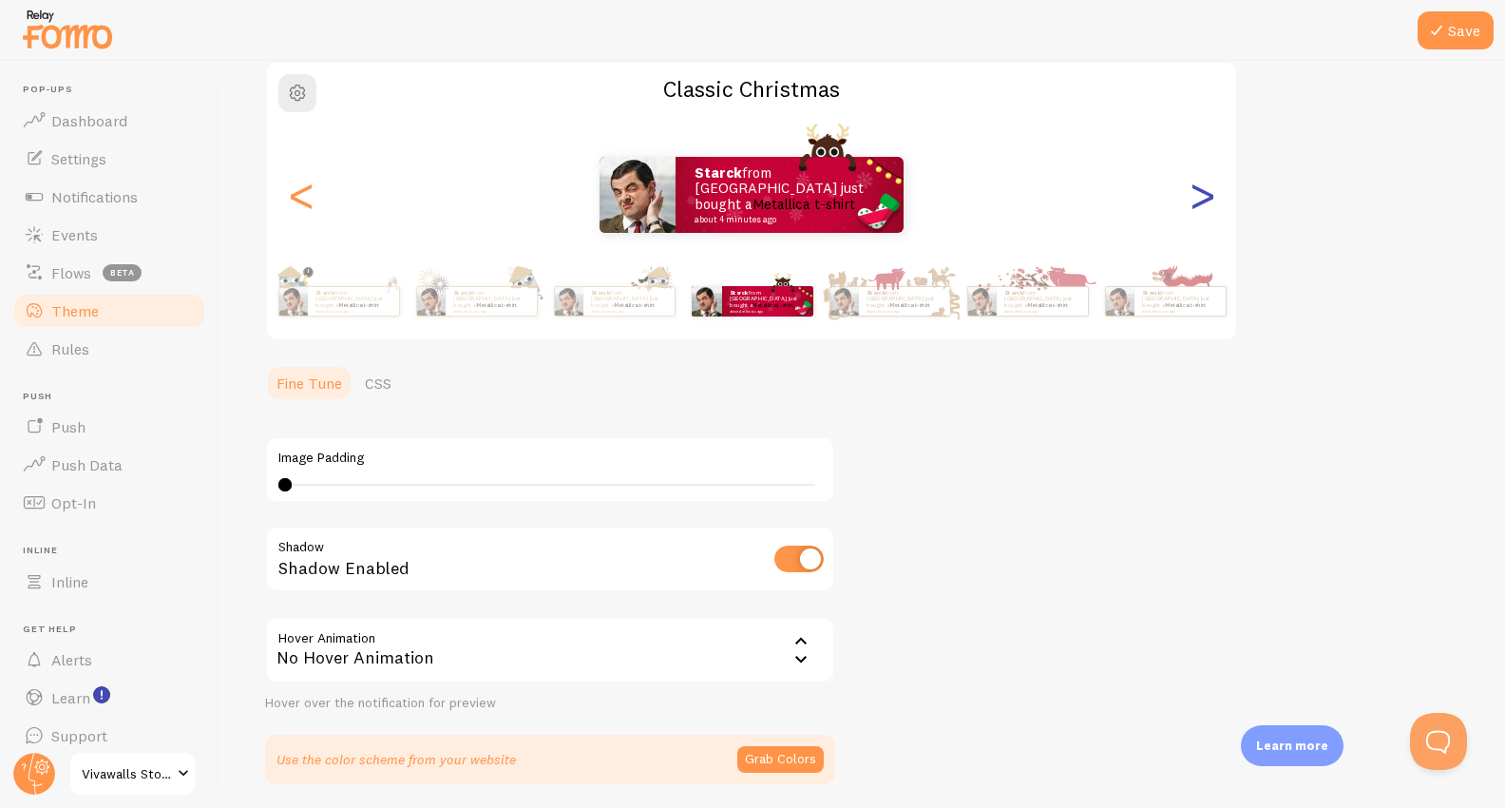
click at [1205, 192] on div ">" at bounding box center [1202, 194] width 23 height 137
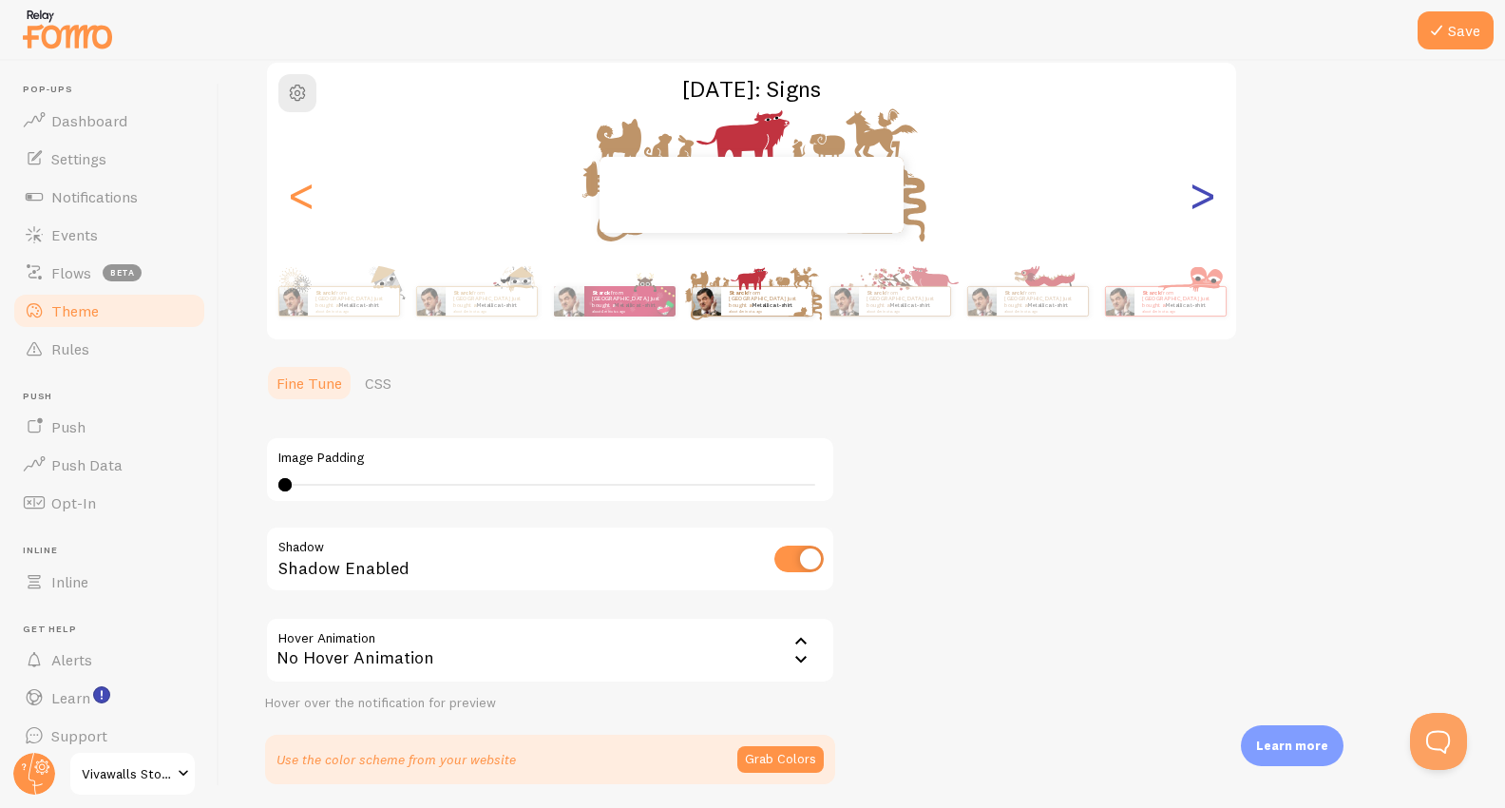
click at [1205, 192] on div ">" at bounding box center [1202, 194] width 23 height 137
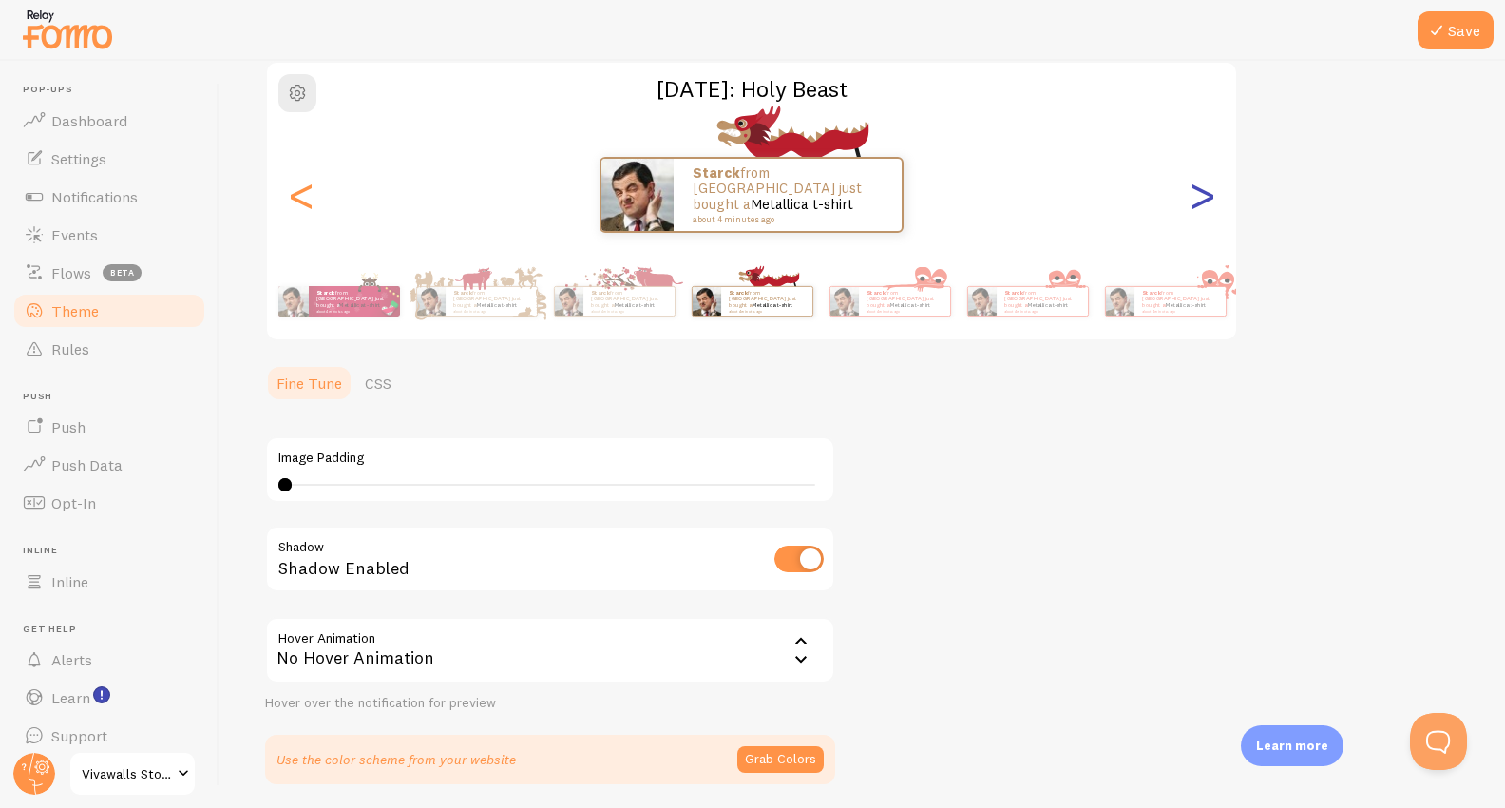
click at [1205, 192] on div ">" at bounding box center [1202, 194] width 23 height 137
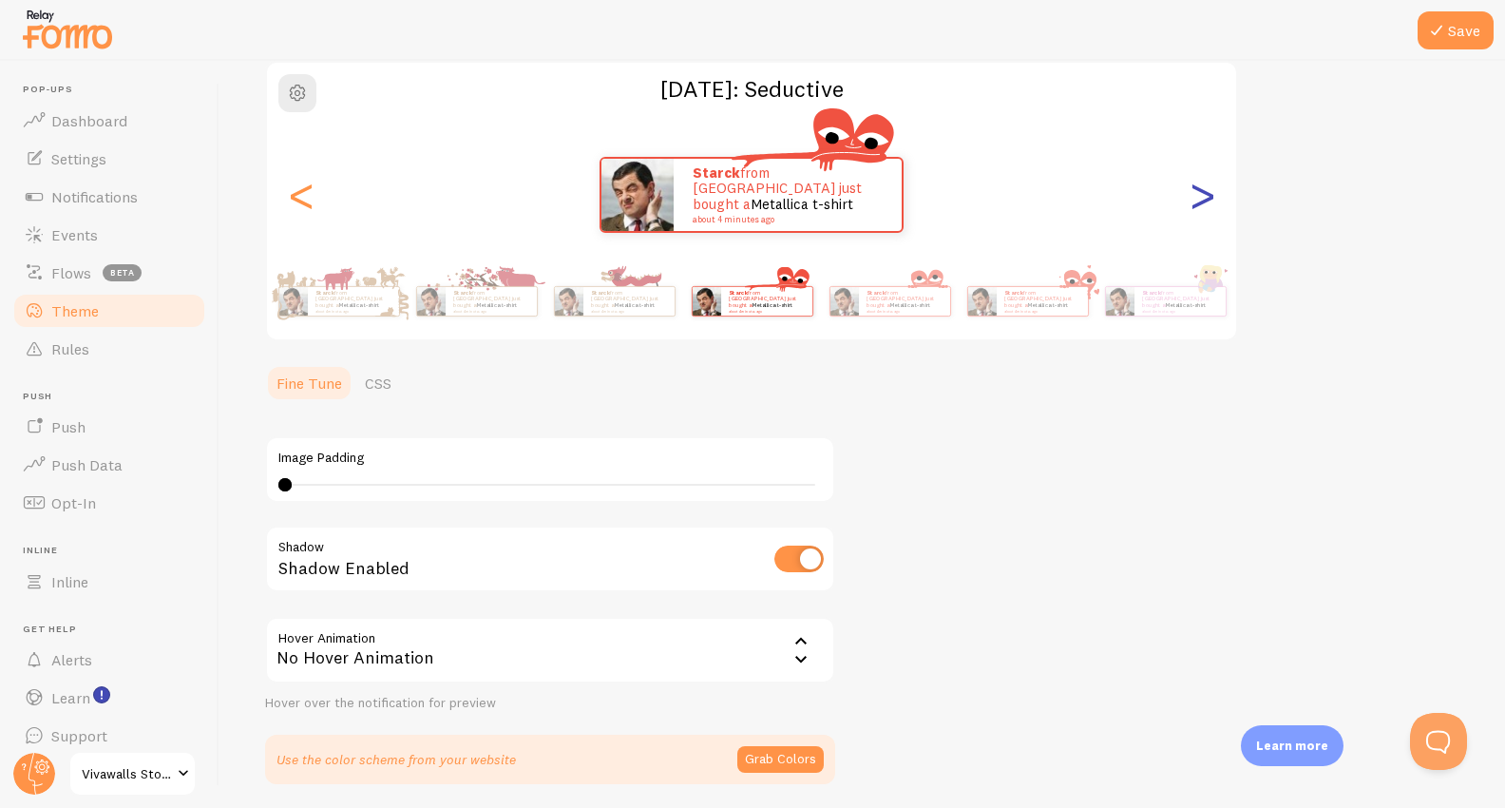
click at [1205, 192] on div ">" at bounding box center [1202, 194] width 23 height 137
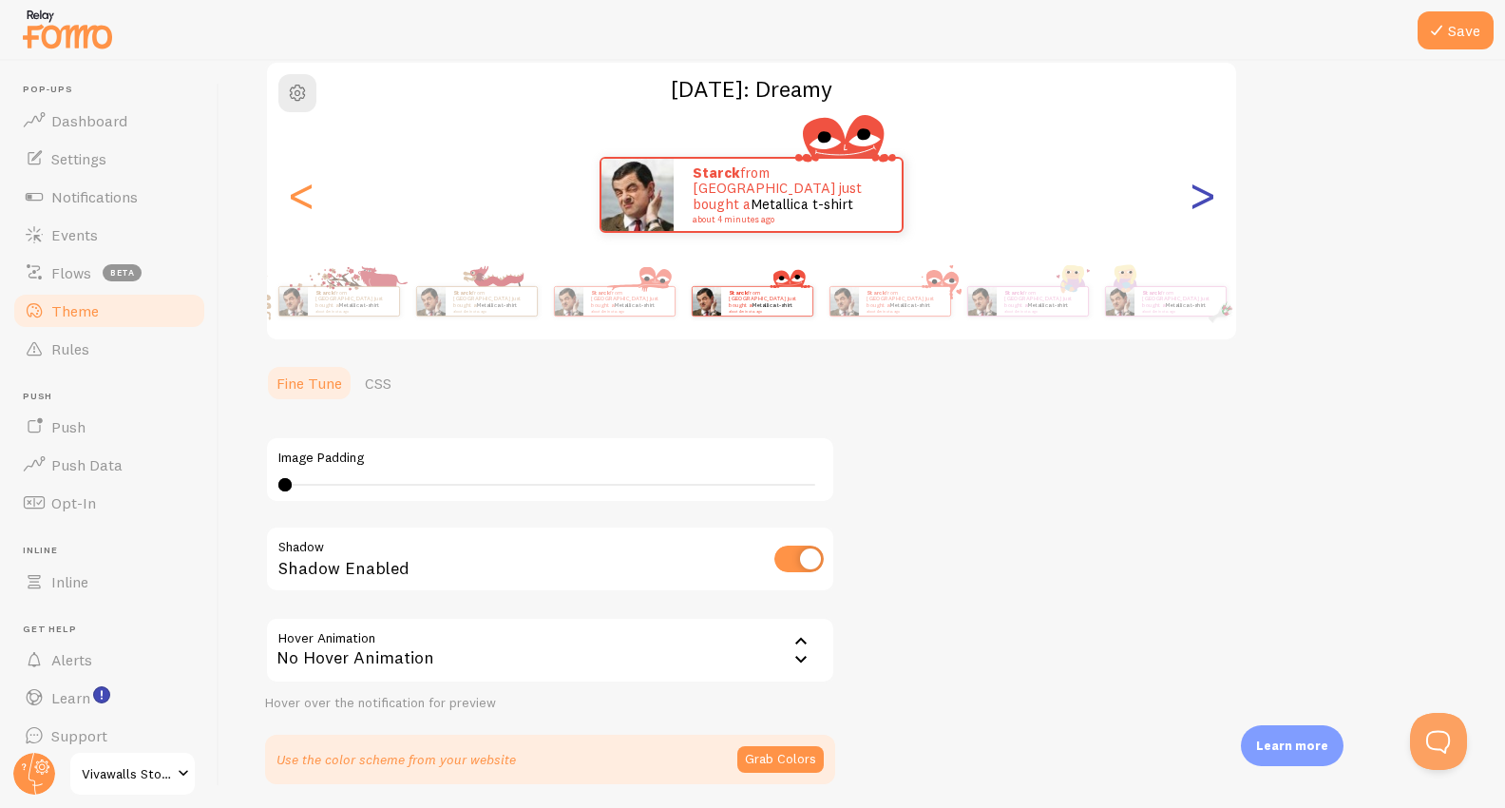
click at [1205, 192] on div ">" at bounding box center [1202, 194] width 23 height 137
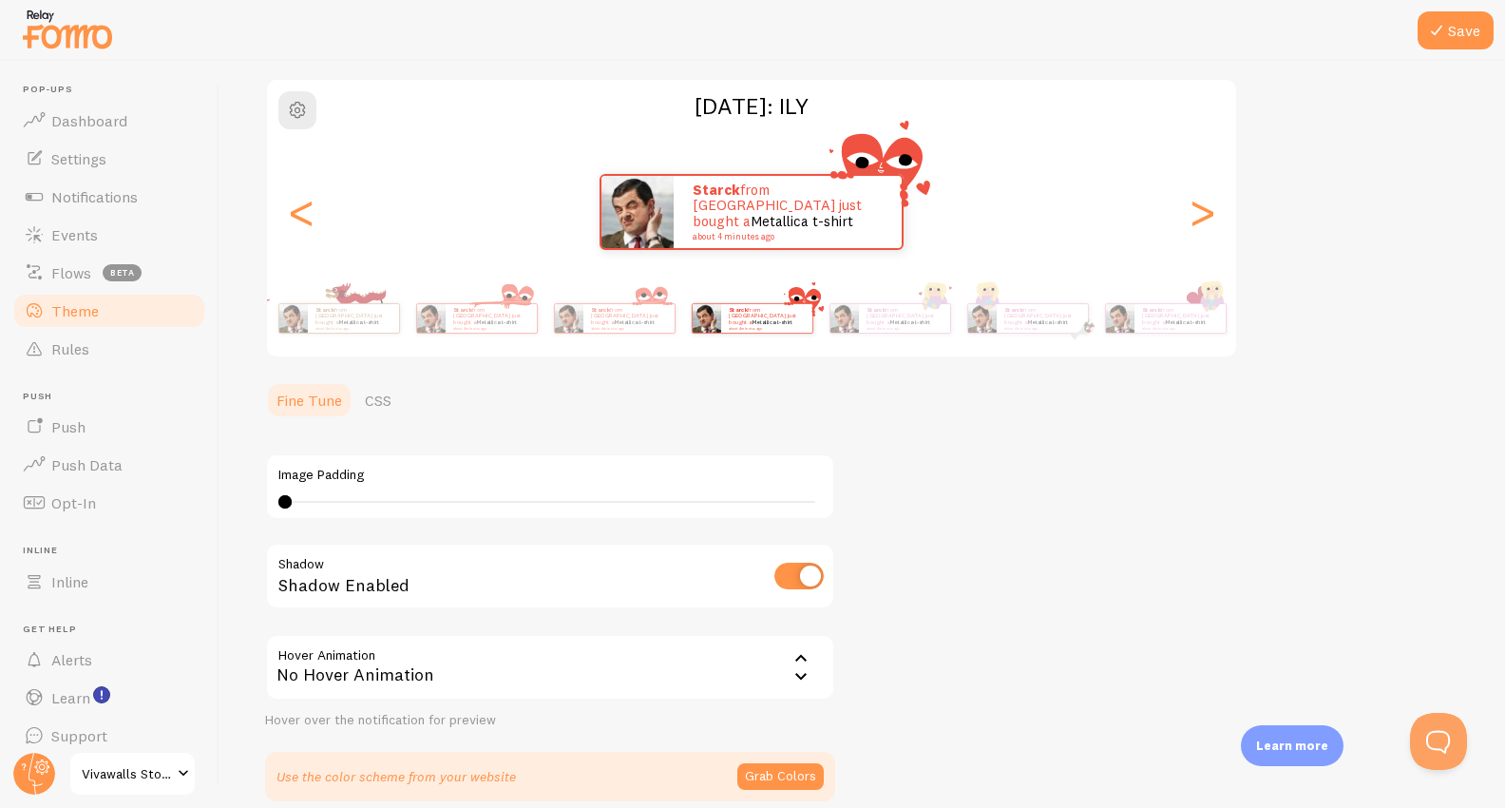
scroll to position [105, 0]
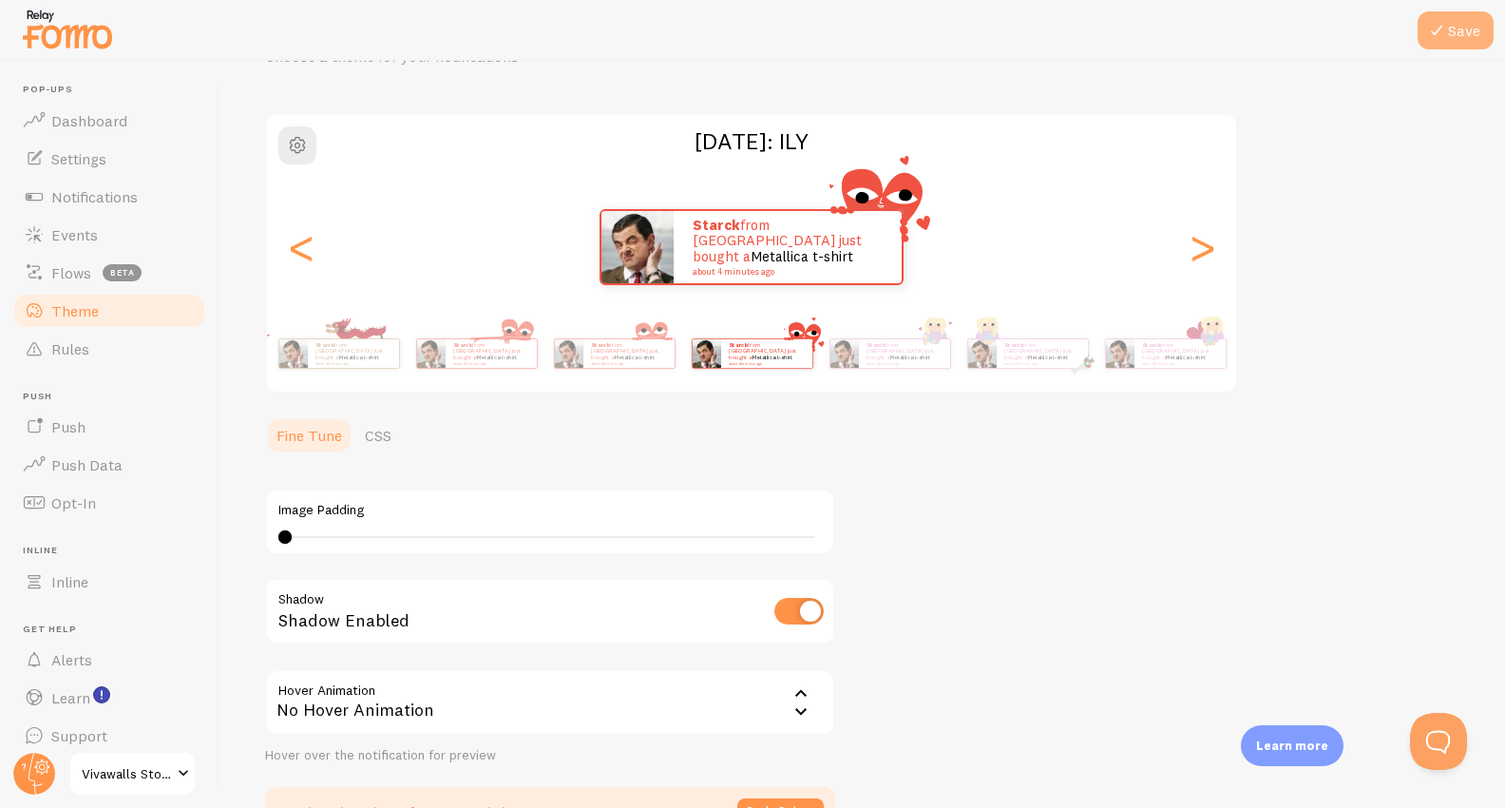
click at [1446, 30] on icon at bounding box center [1437, 30] width 23 height 23
click at [90, 114] on span "Dashboard" at bounding box center [89, 120] width 76 height 19
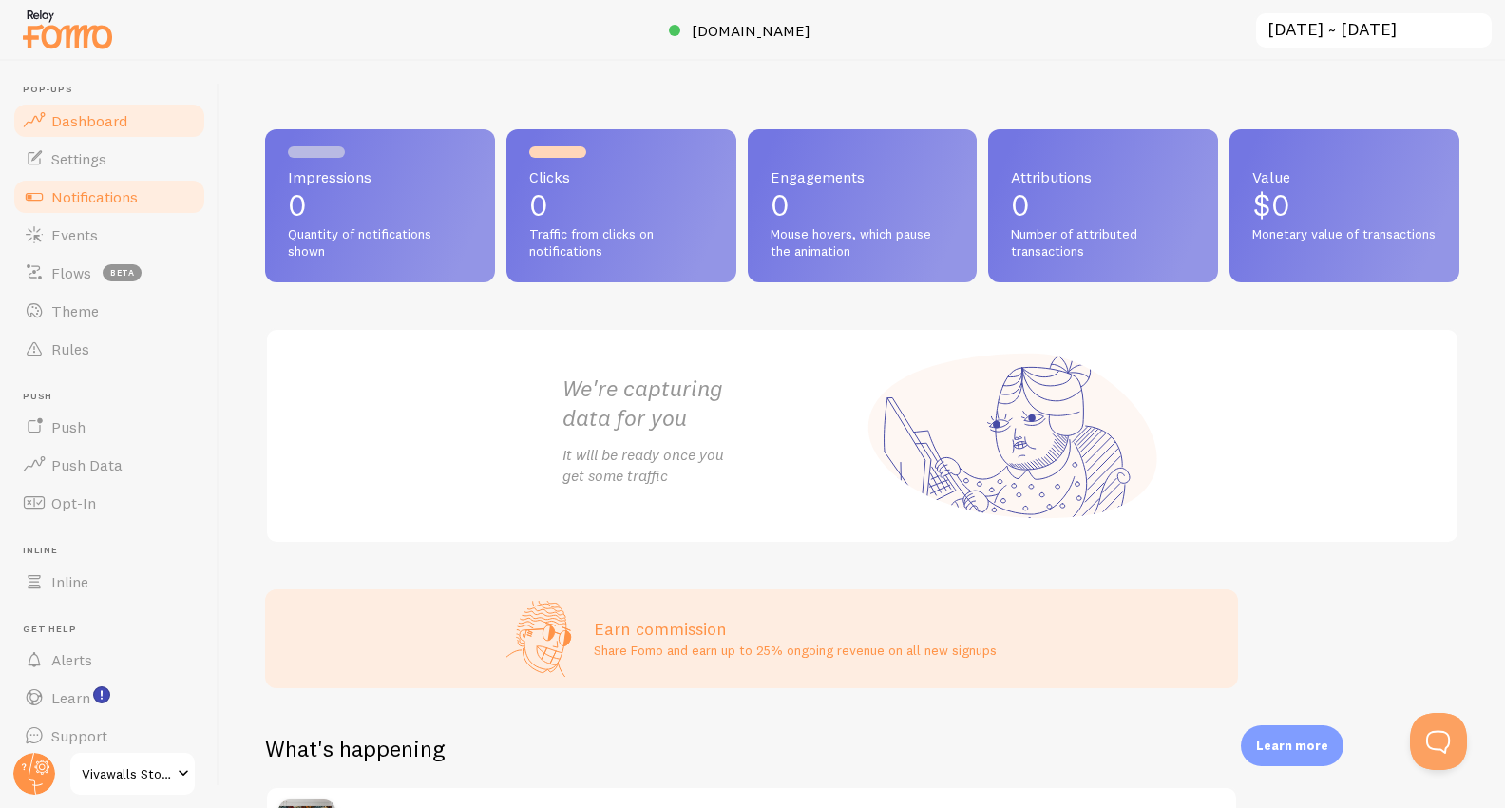
click at [111, 201] on span "Notifications" at bounding box center [94, 196] width 86 height 19
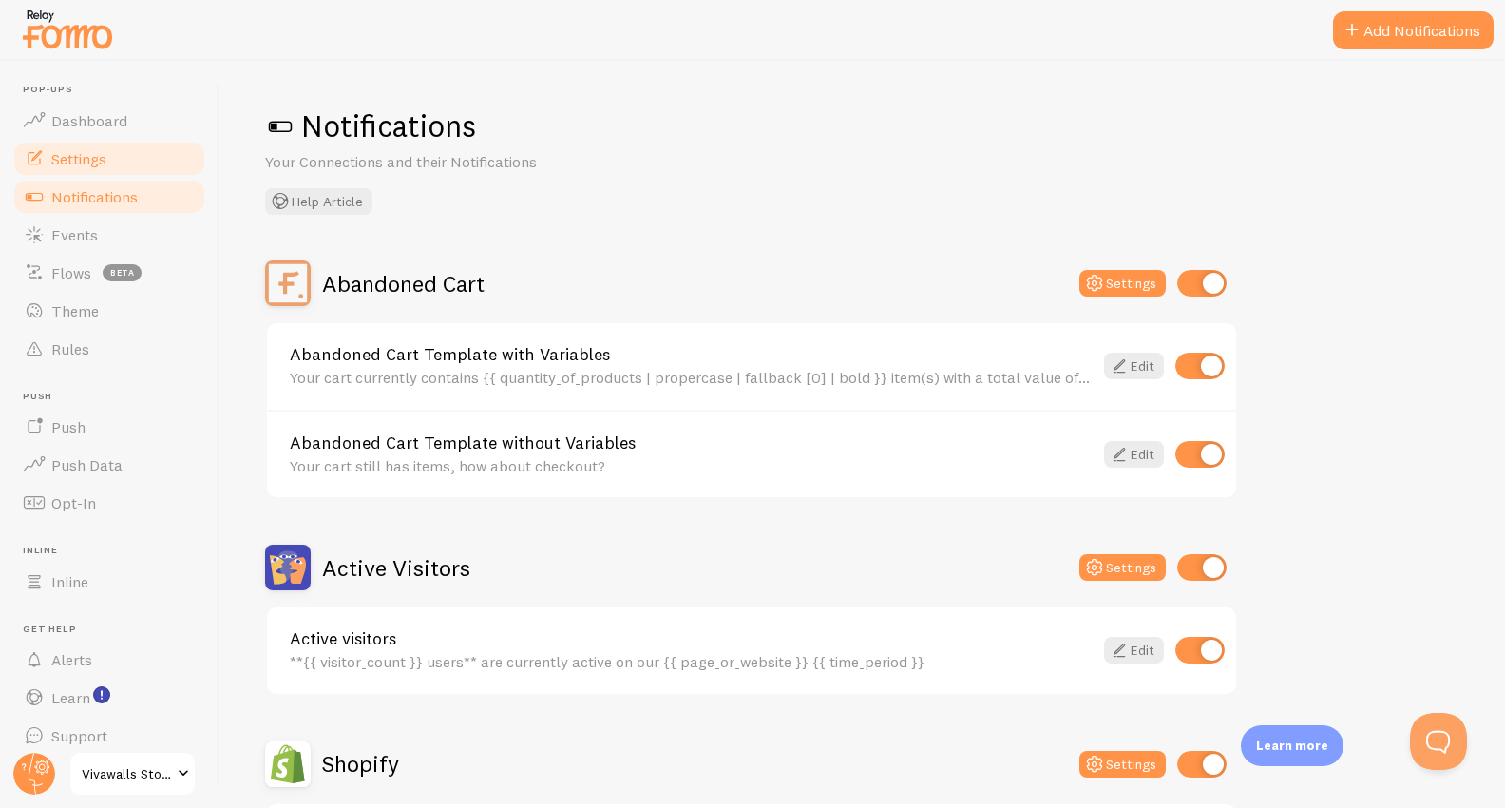
click at [103, 162] on span "Settings" at bounding box center [78, 158] width 55 height 19
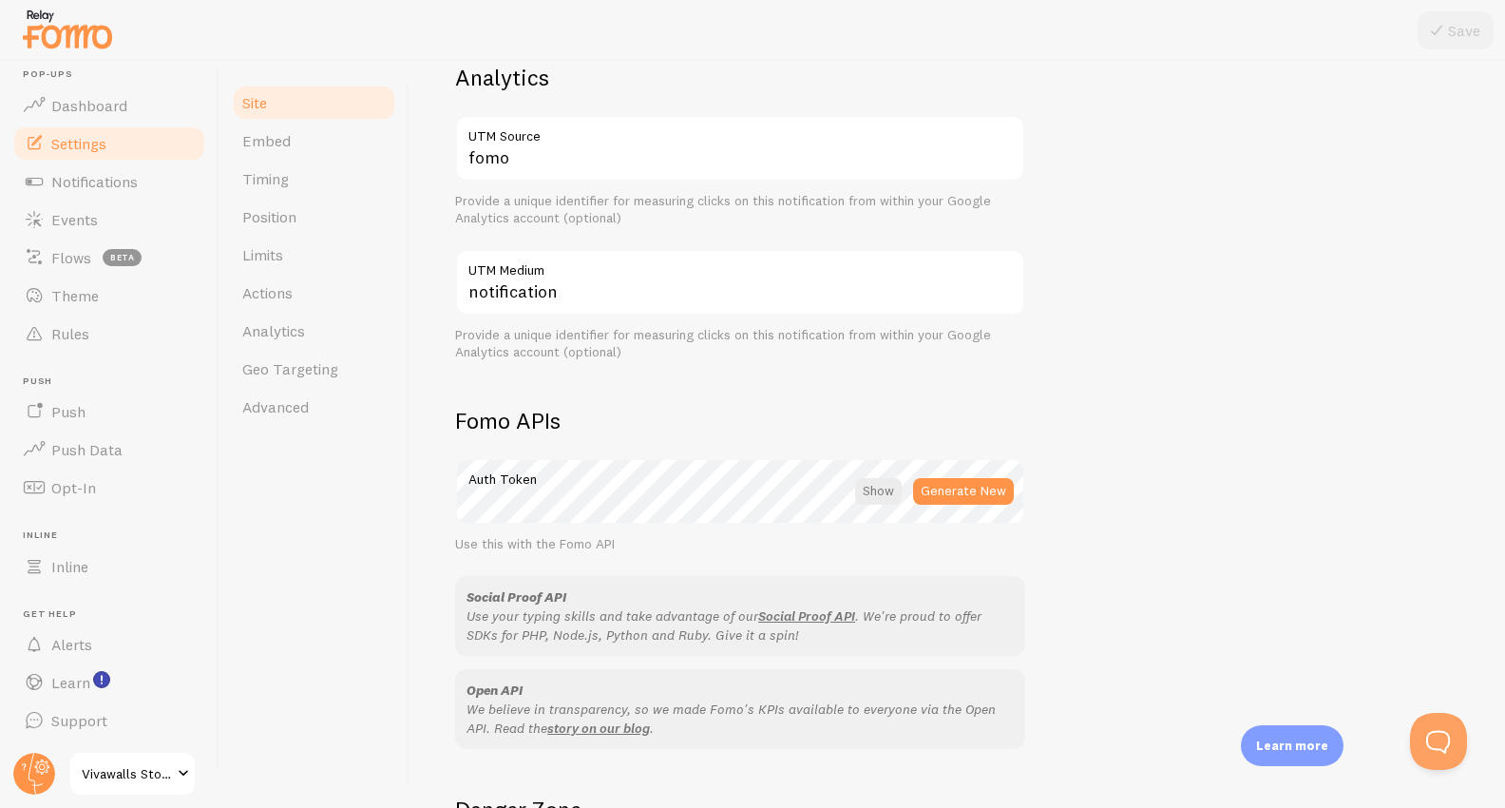
scroll to position [986, 0]
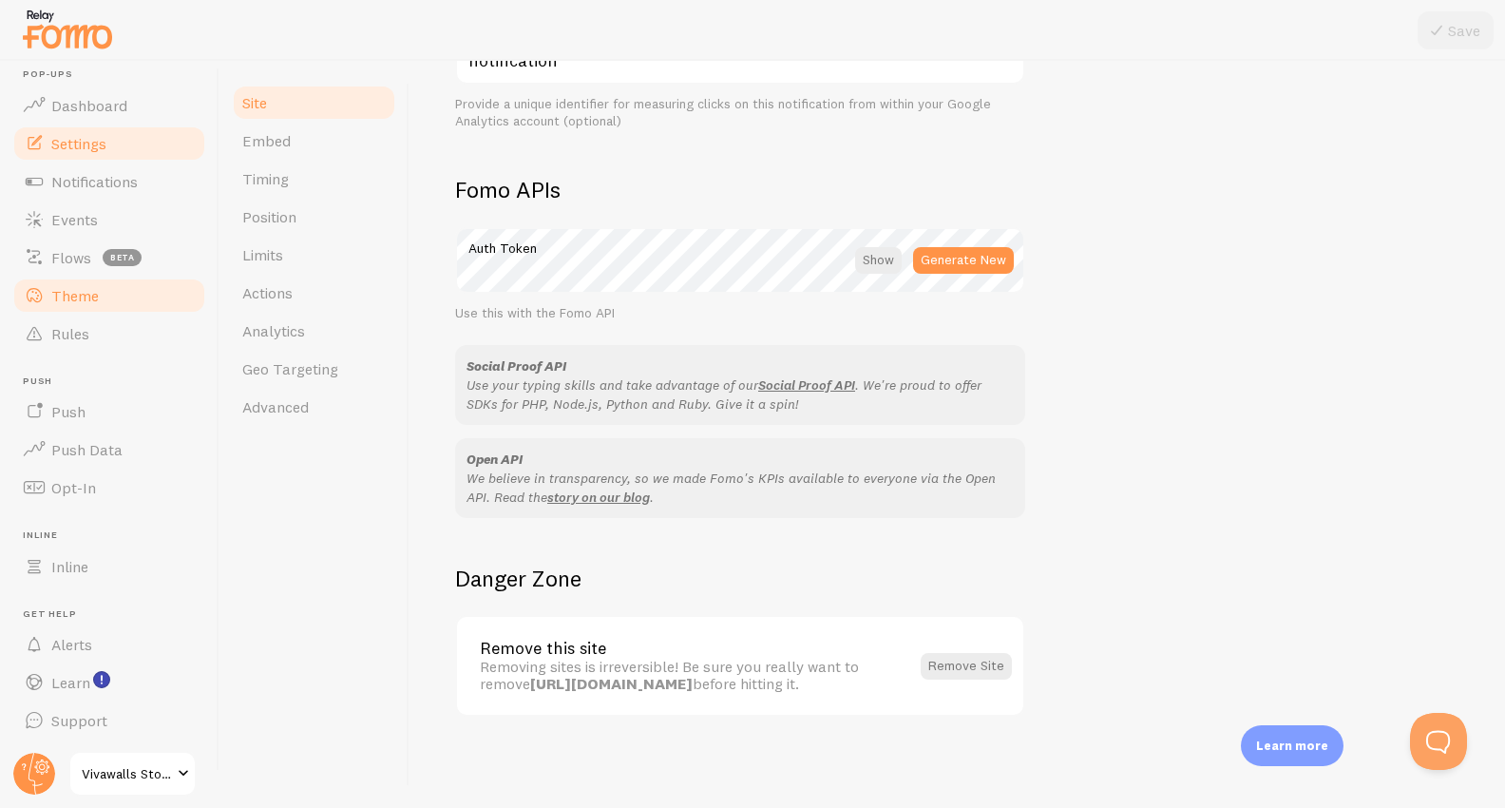
click at [95, 307] on link "Theme" at bounding box center [109, 296] width 196 height 38
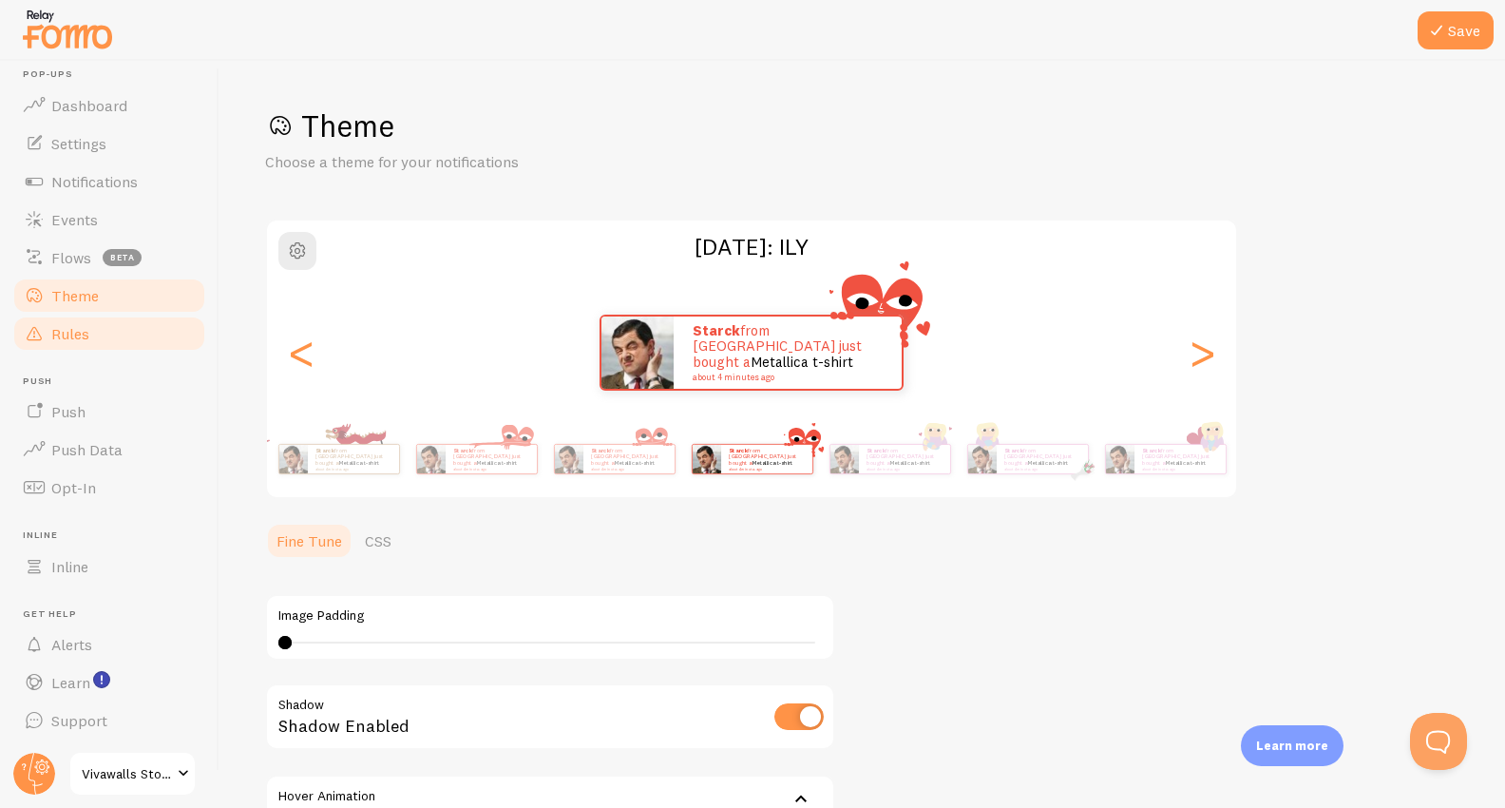
click at [84, 342] on link "Rules" at bounding box center [109, 334] width 196 height 38
